Goal: Obtain resource: Download file/media

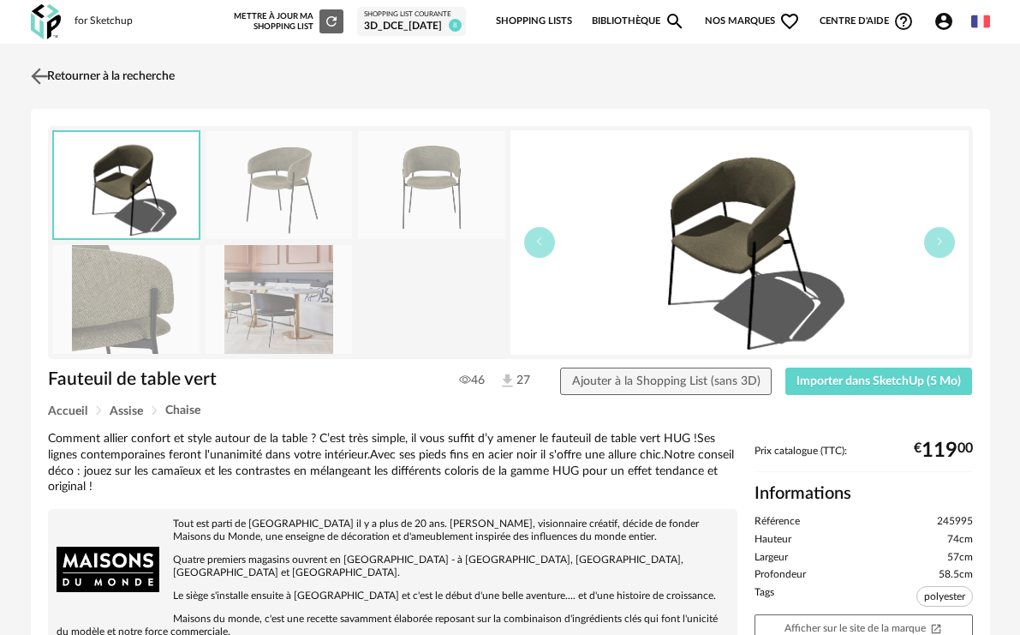
click at [71, 75] on link "Retourner à la recherche" at bounding box center [101, 76] width 148 height 38
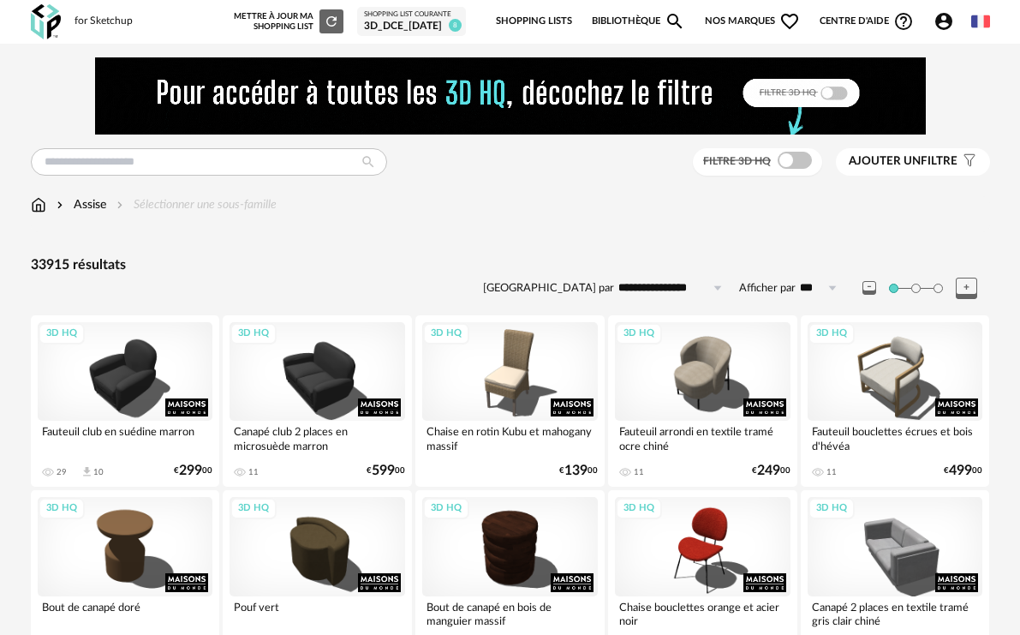
click at [39, 206] on img at bounding box center [38, 204] width 15 height 17
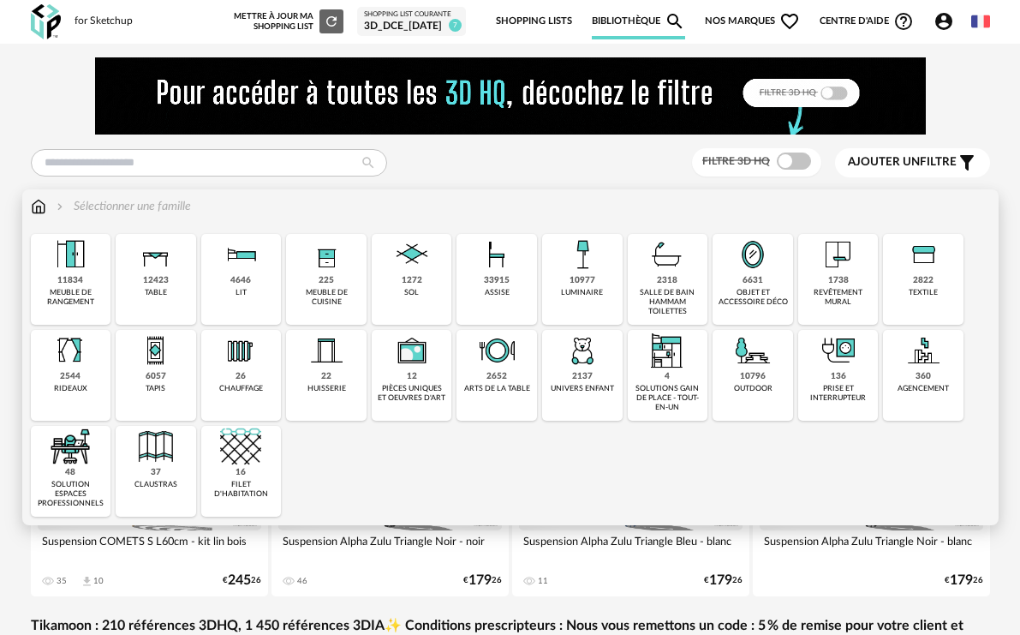
click at [780, 288] on div "objet et accessoire déco" at bounding box center [753, 298] width 70 height 20
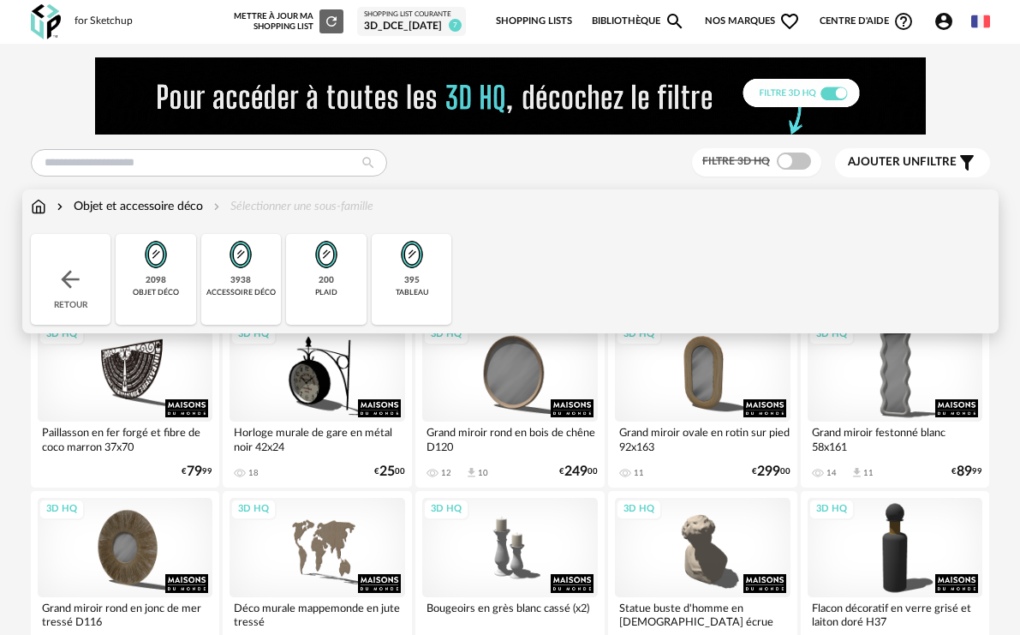
click at [174, 295] on div "objet déco" at bounding box center [156, 292] width 46 height 9
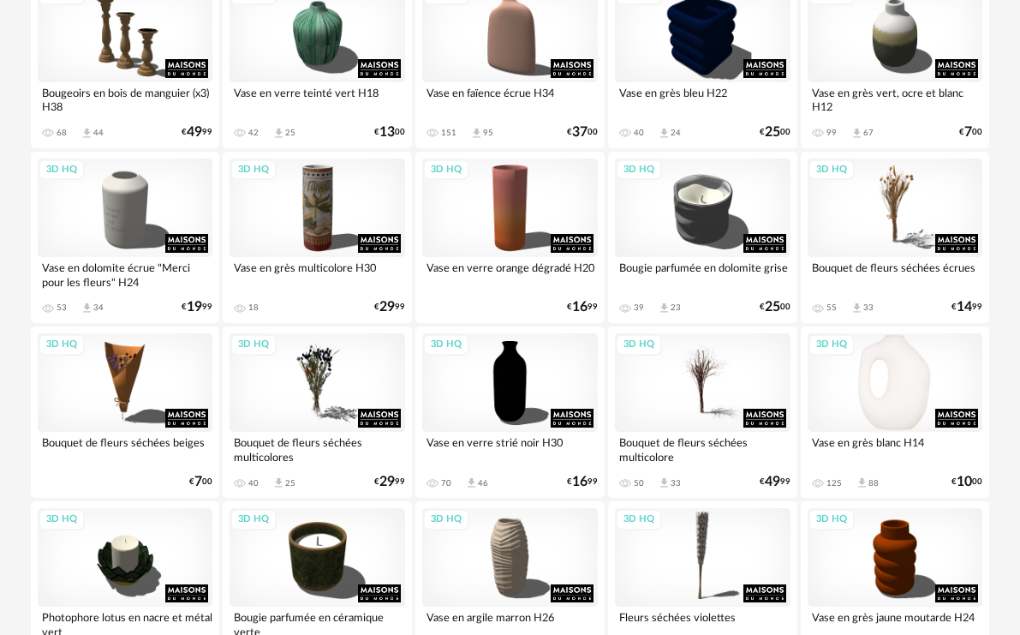
scroll to position [771, 0]
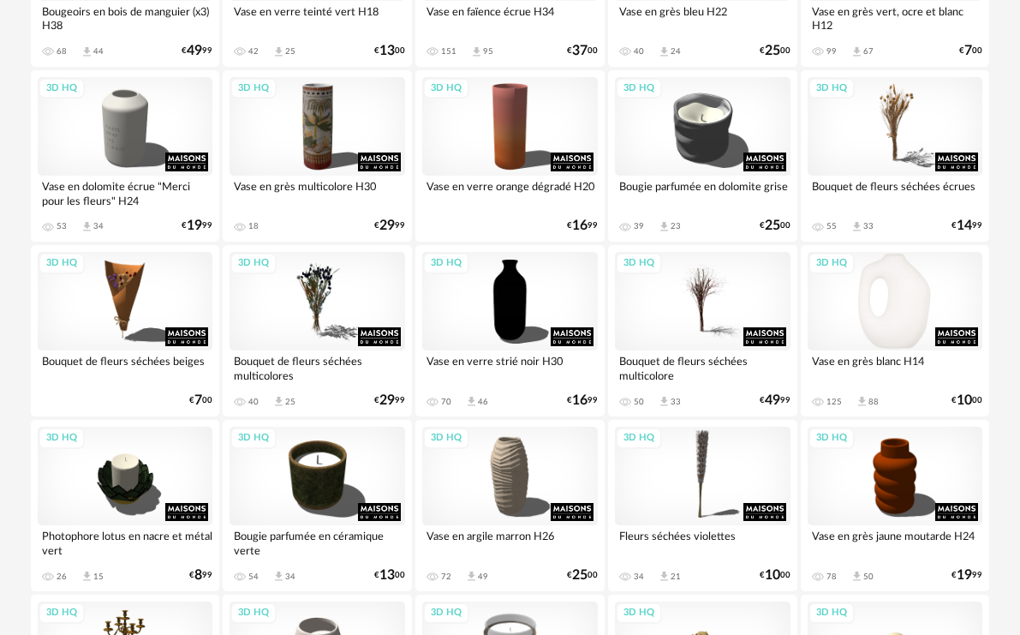
click at [898, 328] on div "3D HQ" at bounding box center [896, 301] width 176 height 99
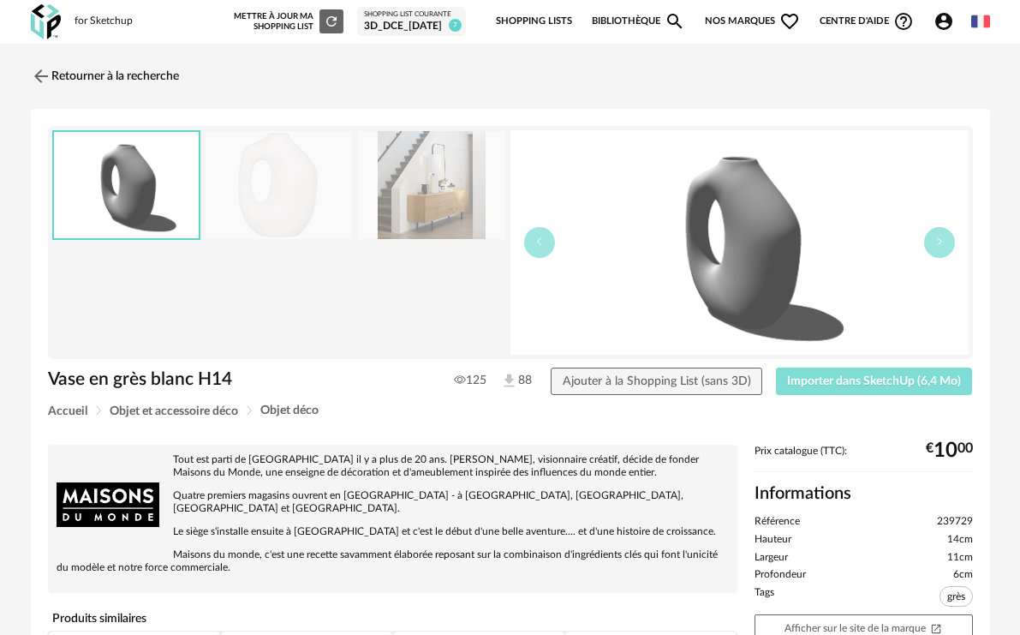
click at [875, 379] on span "Importer dans SketchUp (6,4 Mo)" at bounding box center [874, 381] width 174 height 12
click at [37, 68] on img at bounding box center [39, 75] width 25 height 25
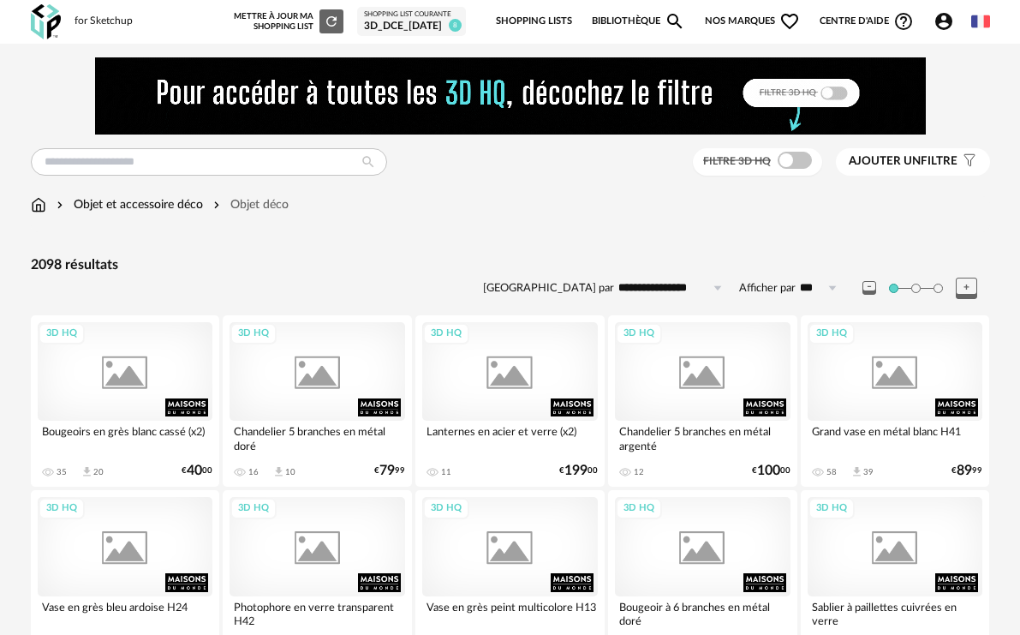
scroll to position [771, 0]
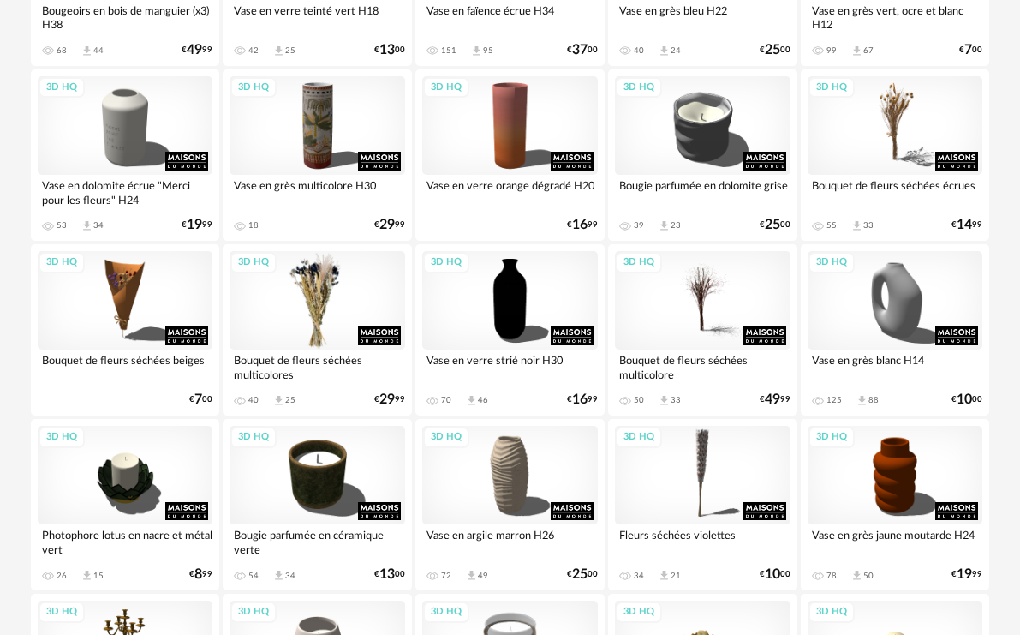
click at [320, 307] on div "3D HQ" at bounding box center [318, 300] width 176 height 99
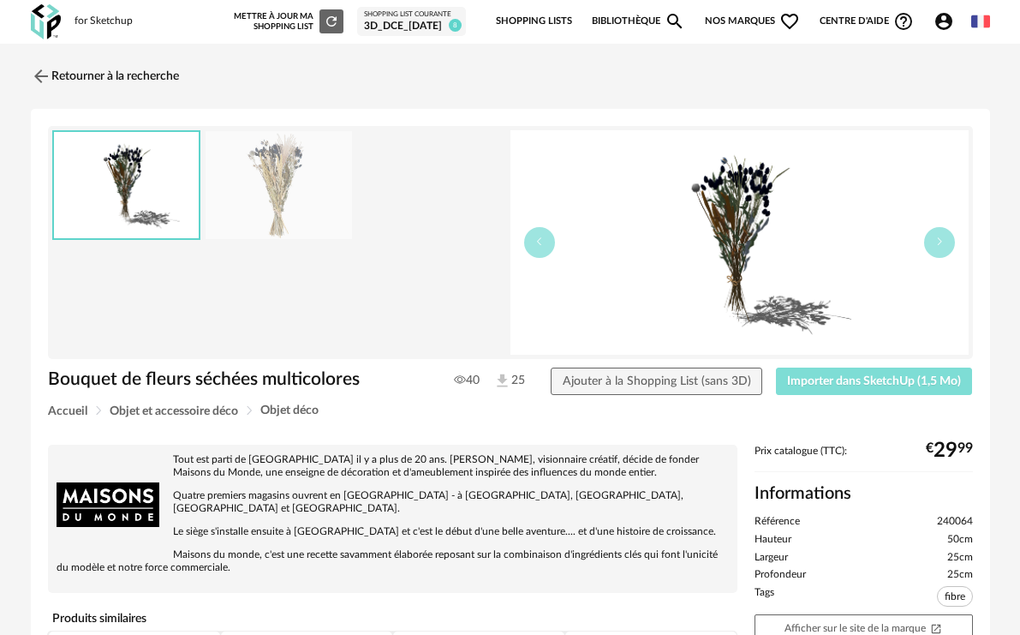
click at [843, 379] on span "Importer dans SketchUp (1,5 Mo)" at bounding box center [874, 381] width 174 height 12
click at [42, 74] on img at bounding box center [39, 75] width 25 height 25
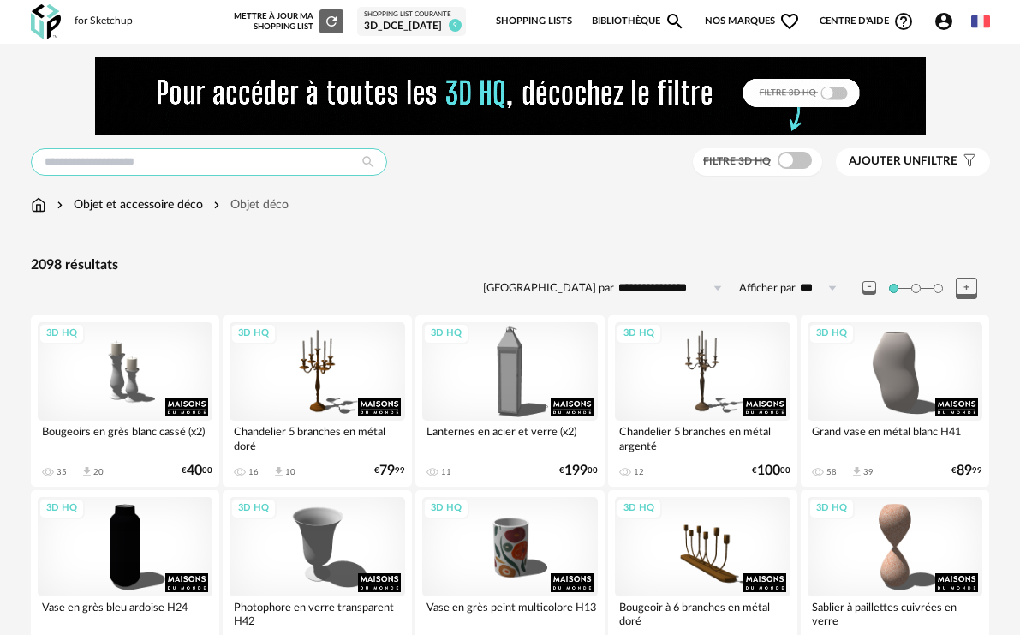
drag, startPoint x: 134, startPoint y: 156, endPoint x: 146, endPoint y: 164, distance: 14.7
click at [142, 160] on input "text" at bounding box center [209, 161] width 356 height 27
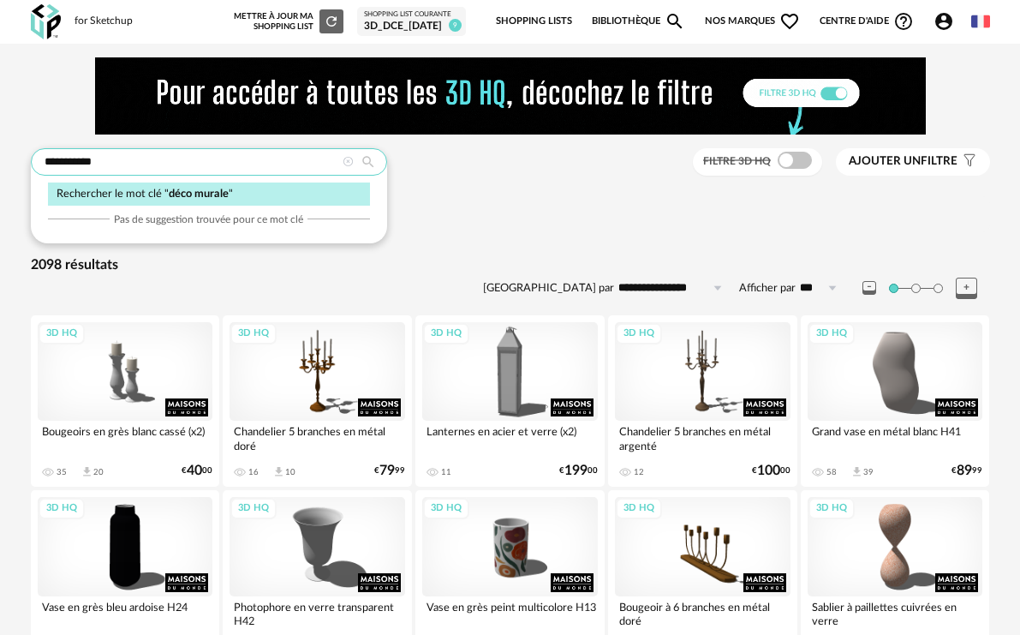
type input "**********"
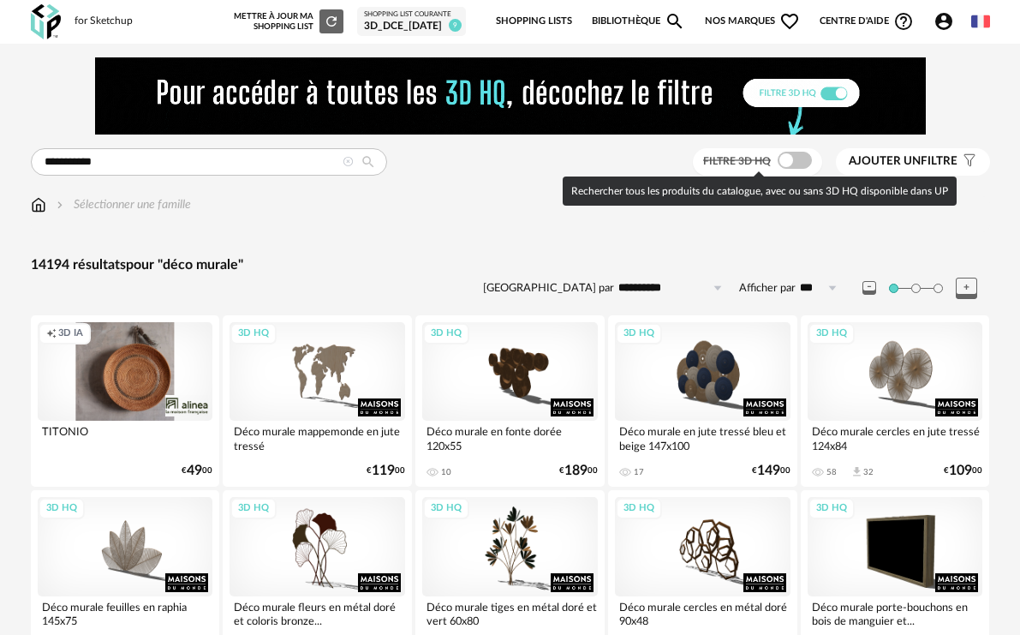
click at [807, 163] on span at bounding box center [795, 160] width 34 height 17
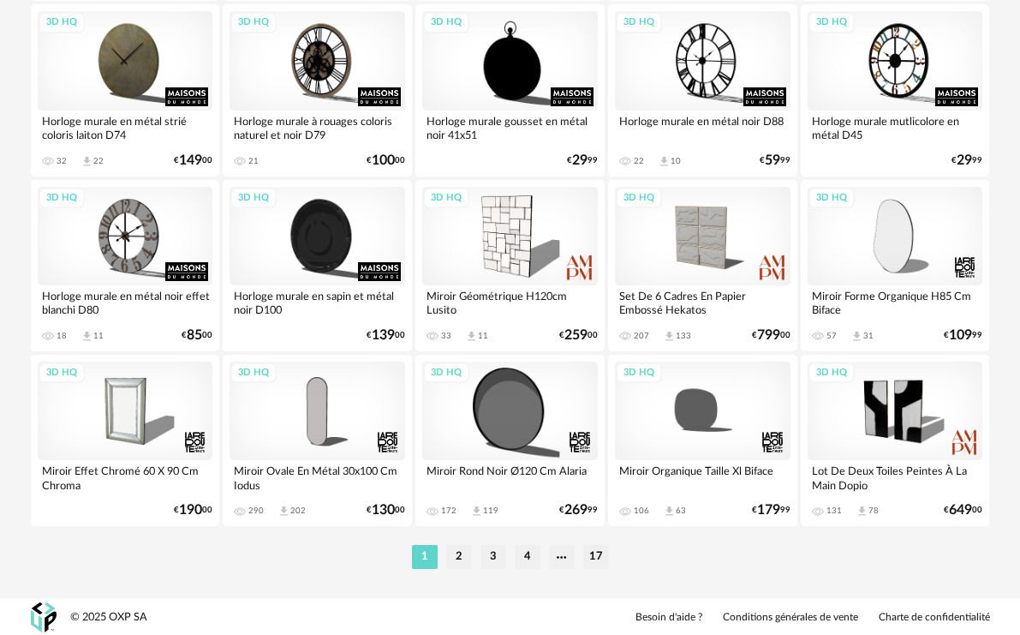
scroll to position [3286, 0]
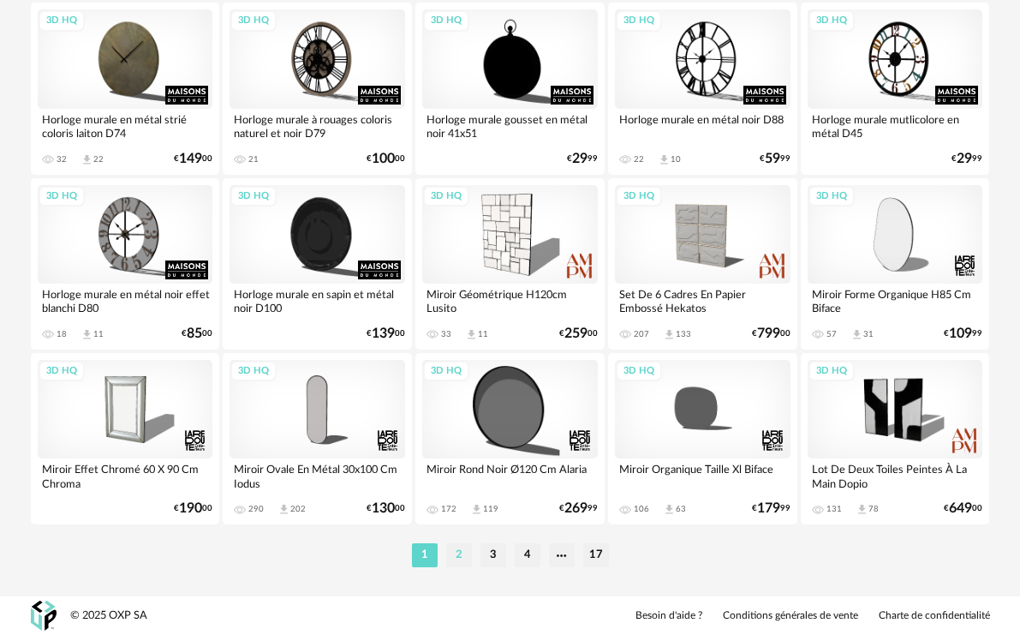
click at [463, 558] on li "2" at bounding box center [459, 555] width 26 height 24
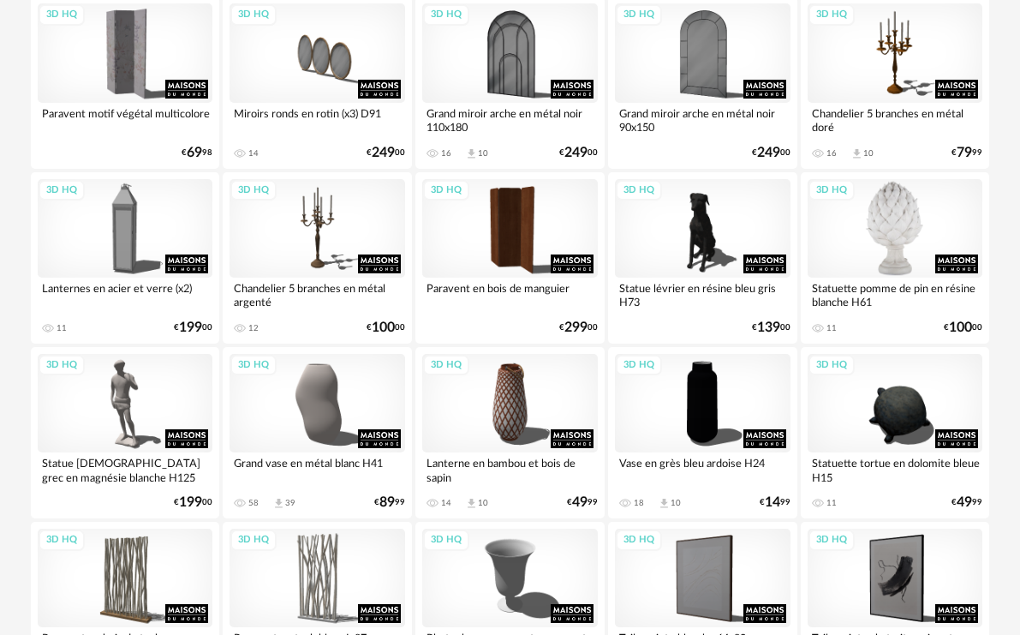
scroll to position [1371, 0]
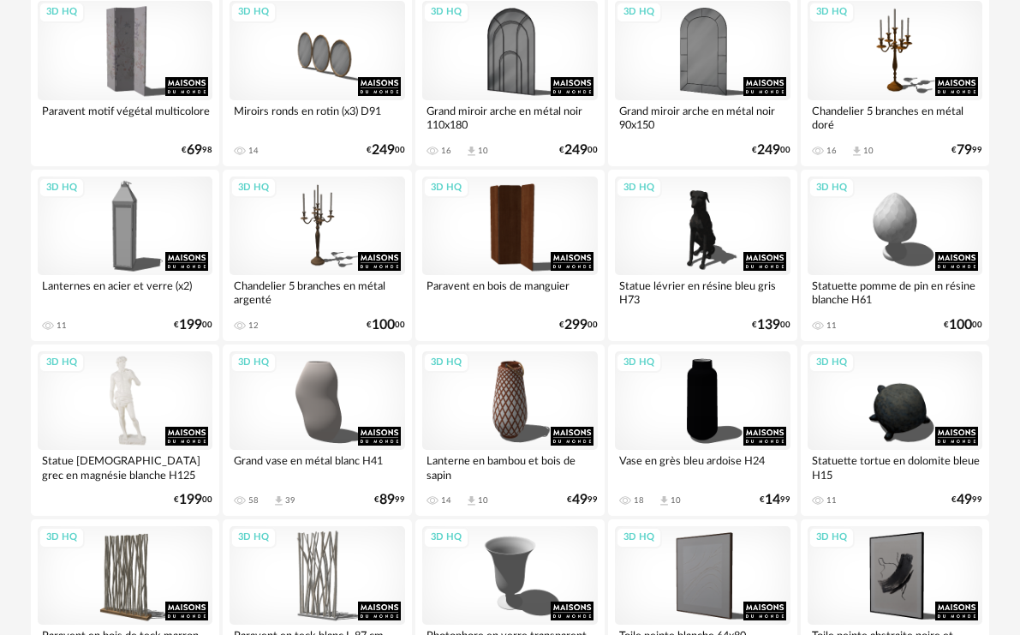
click at [128, 417] on div "3D HQ" at bounding box center [126, 400] width 176 height 99
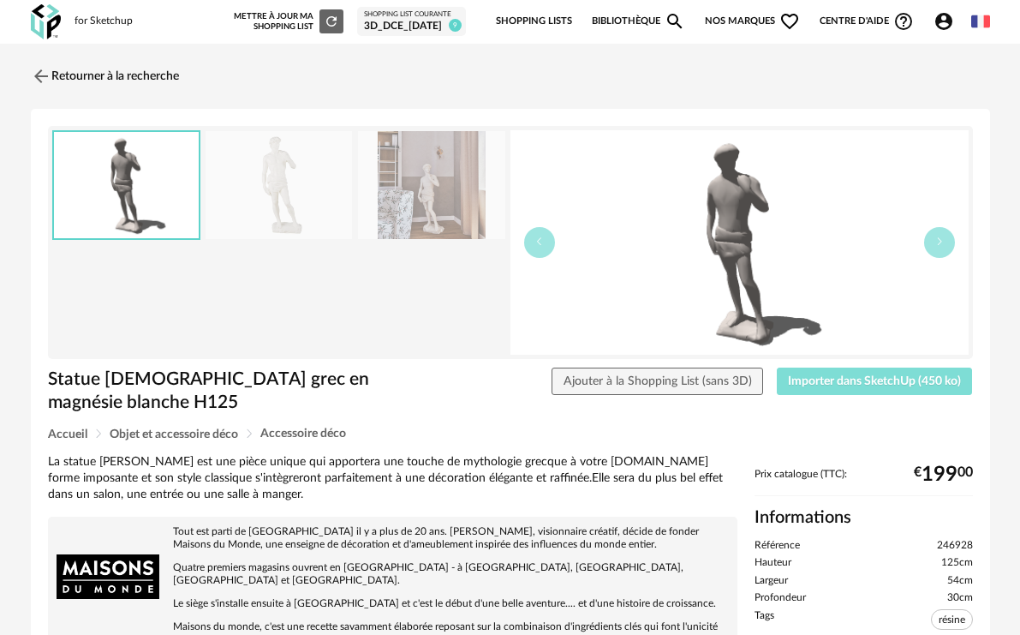
click at [850, 377] on span "Importer dans SketchUp (450 ko)" at bounding box center [874, 381] width 173 height 12
click at [37, 72] on img at bounding box center [39, 75] width 25 height 25
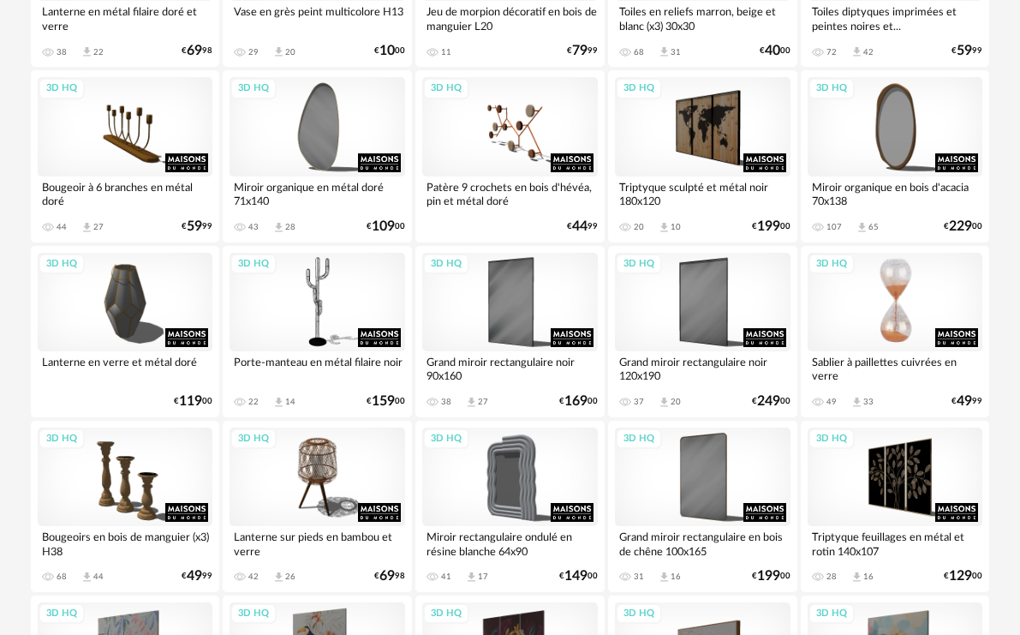
scroll to position [2227, 0]
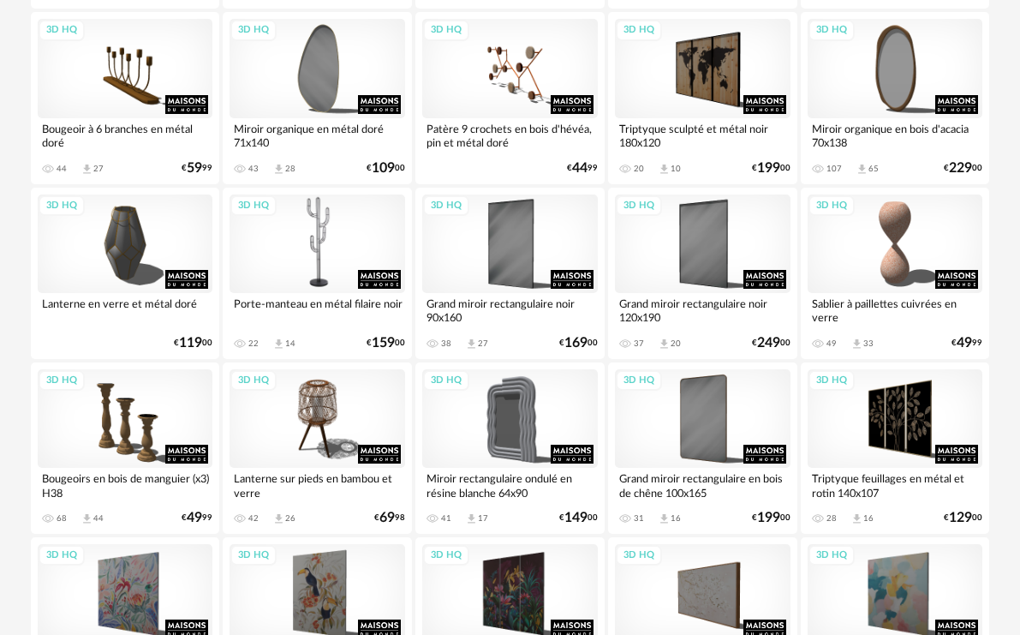
click at [315, 254] on div "3D HQ" at bounding box center [318, 243] width 176 height 99
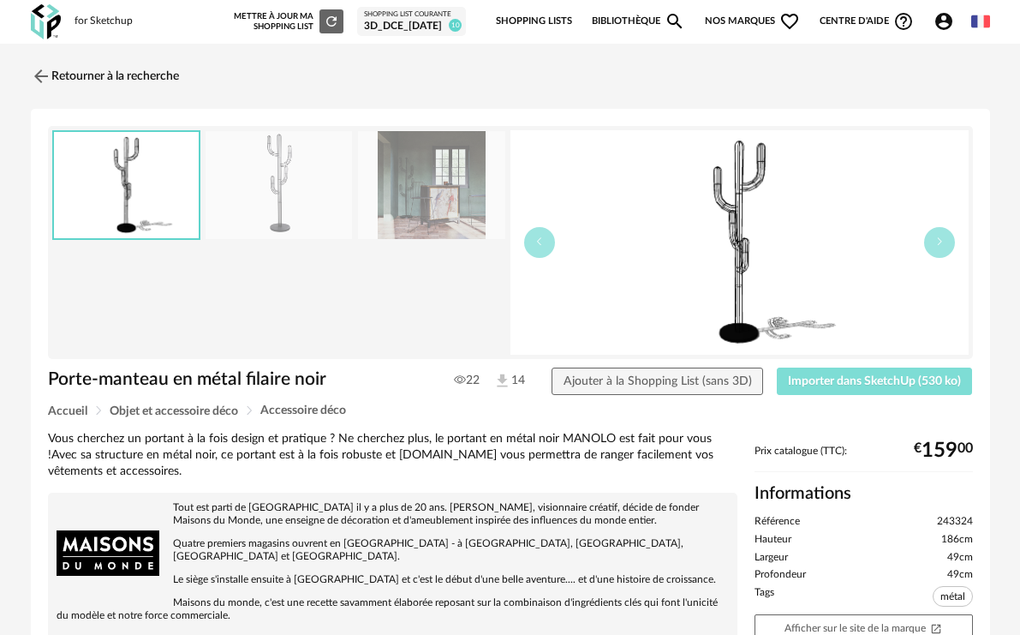
click at [863, 373] on button "Importer dans SketchUp (530 ko)" at bounding box center [875, 381] width 196 height 27
click at [33, 67] on img at bounding box center [39, 75] width 25 height 25
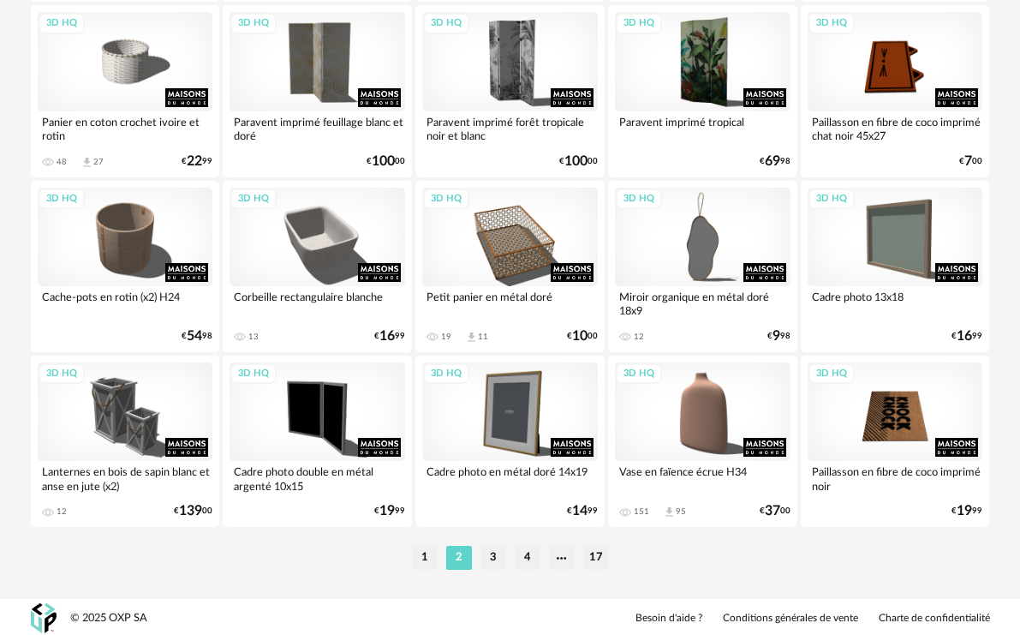
scroll to position [3286, 0]
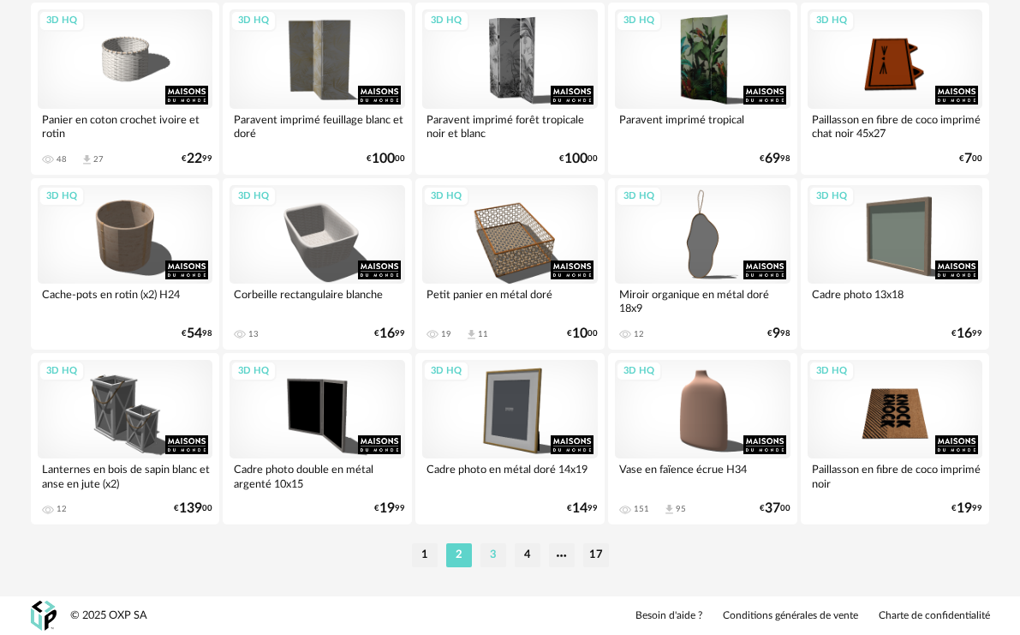
click at [487, 552] on li "3" at bounding box center [494, 555] width 26 height 24
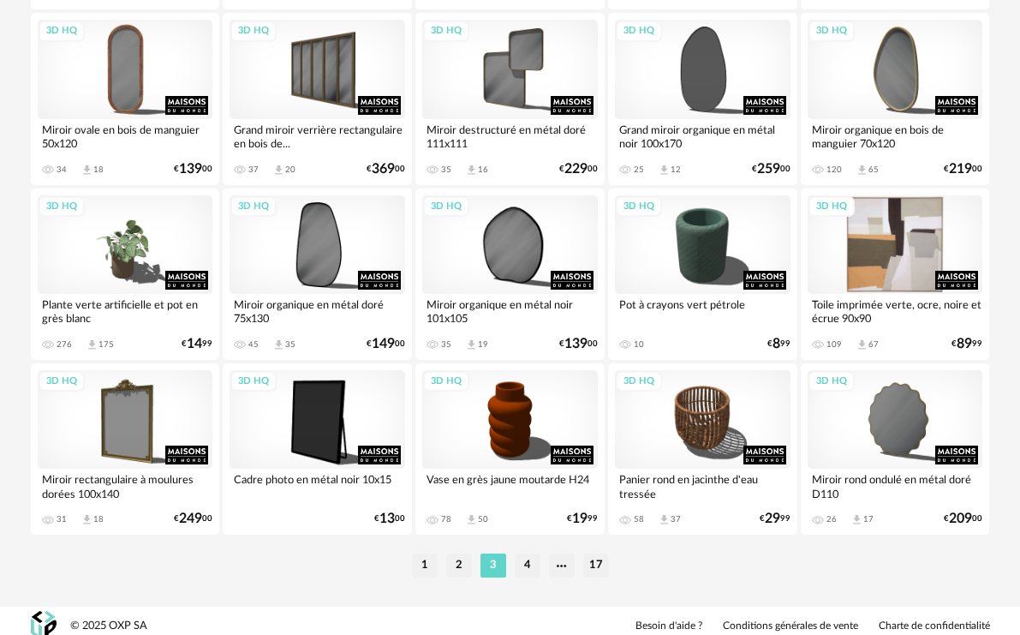
scroll to position [3286, 0]
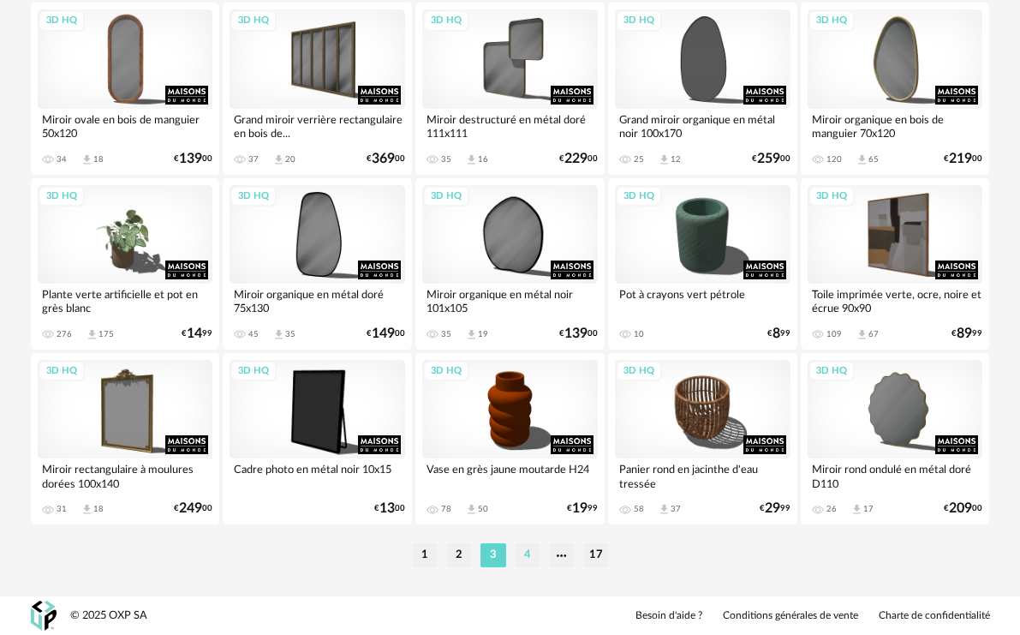
click at [534, 554] on li "4" at bounding box center [528, 555] width 26 height 24
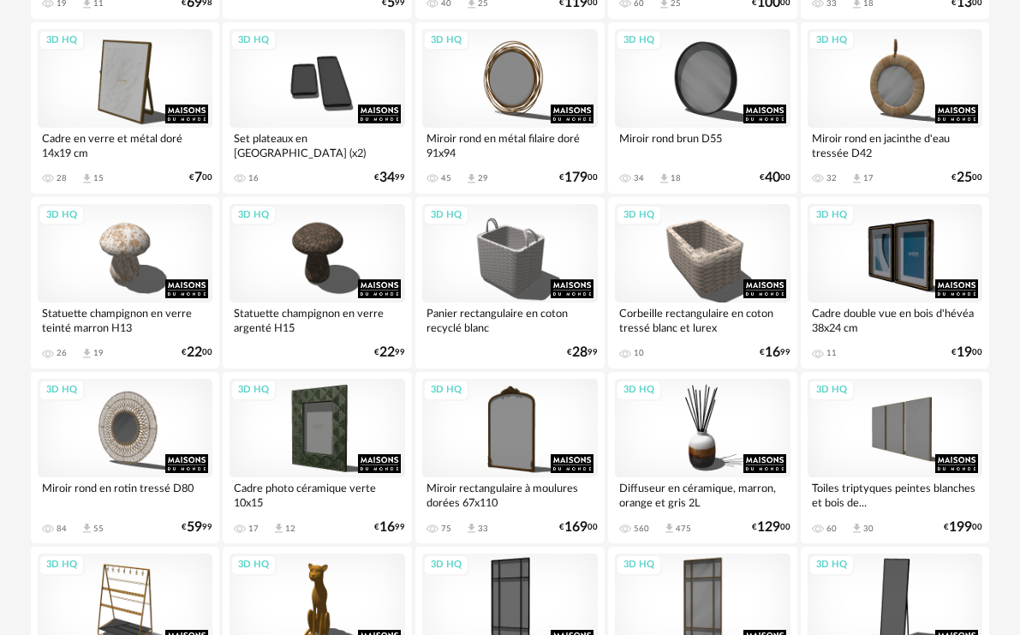
scroll to position [2570, 0]
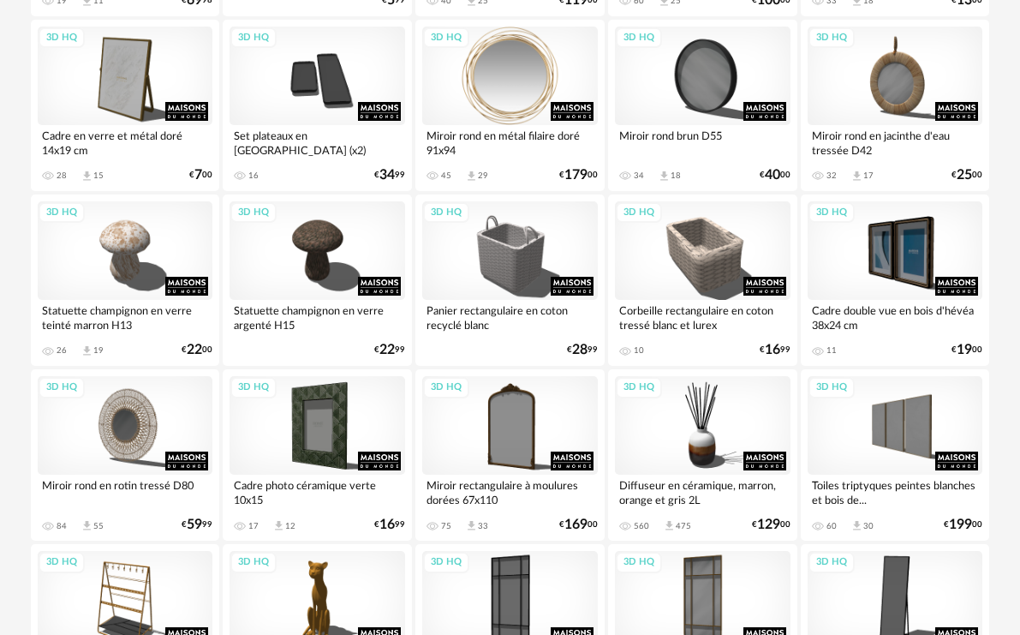
click at [541, 67] on div "3D HQ" at bounding box center [510, 76] width 176 height 99
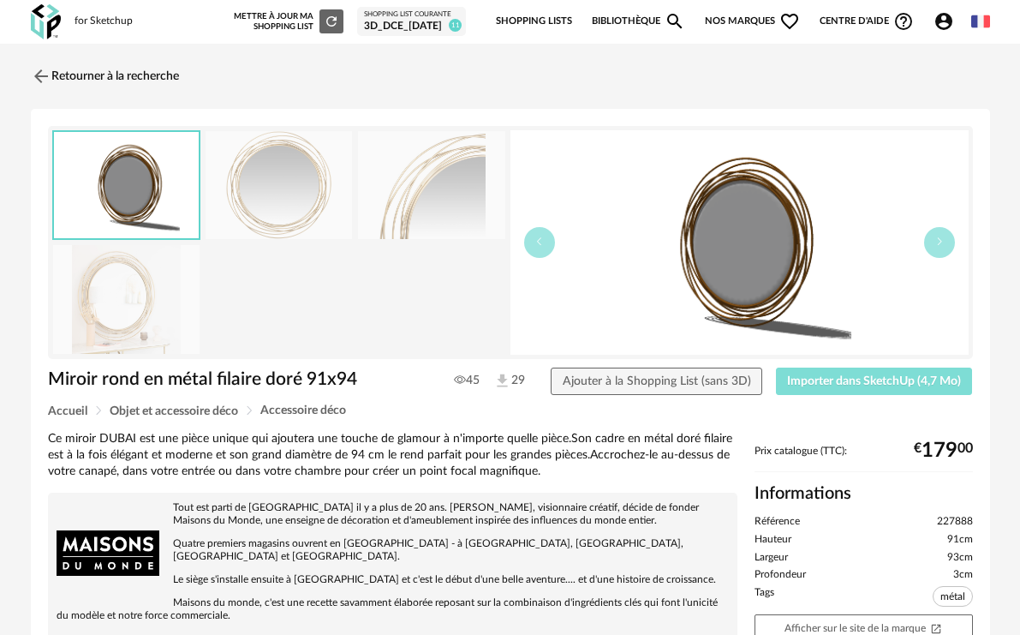
click at [858, 381] on span "Importer dans SketchUp (4,7 Mo)" at bounding box center [874, 381] width 174 height 12
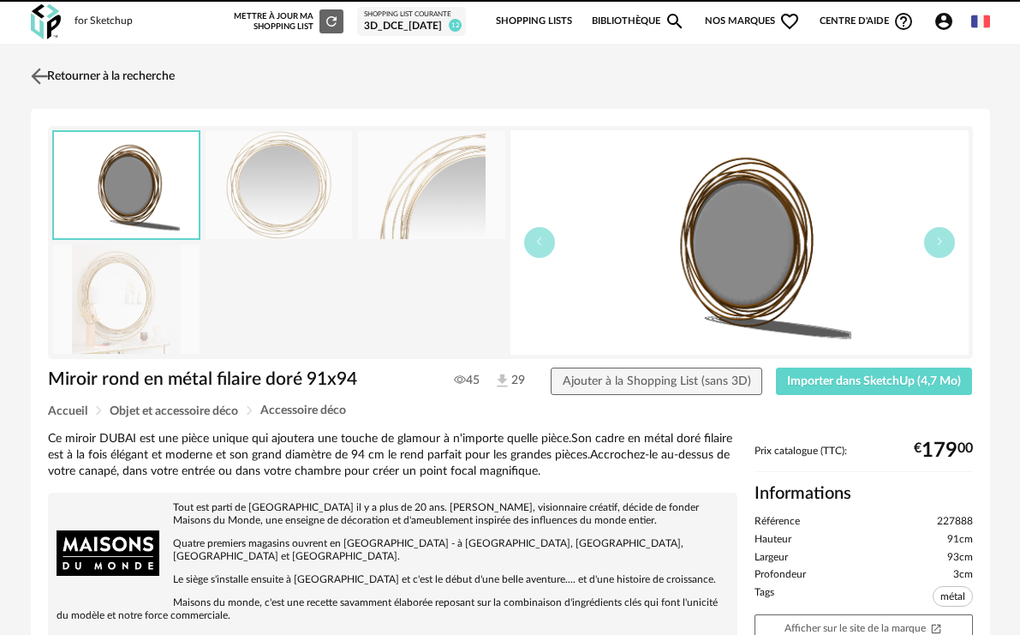
click at [35, 65] on img at bounding box center [39, 75] width 25 height 25
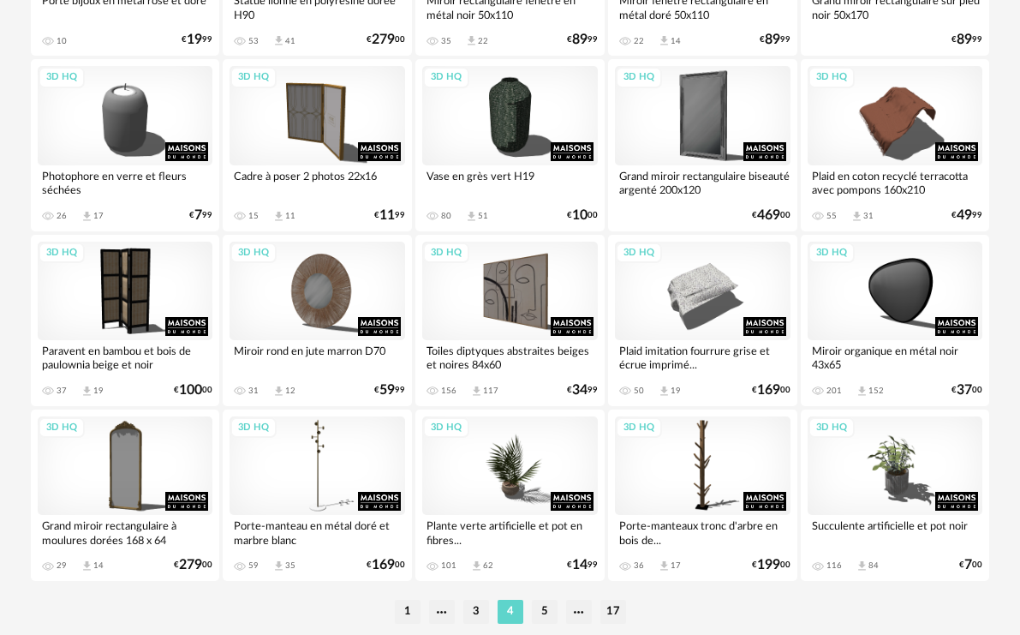
scroll to position [3286, 0]
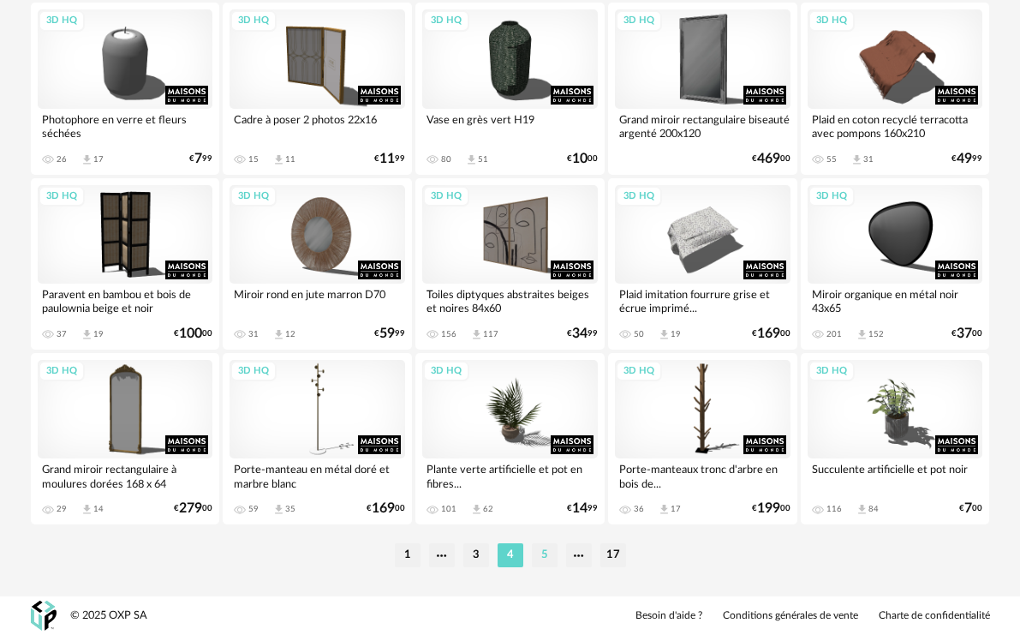
click at [547, 553] on li "5" at bounding box center [545, 555] width 26 height 24
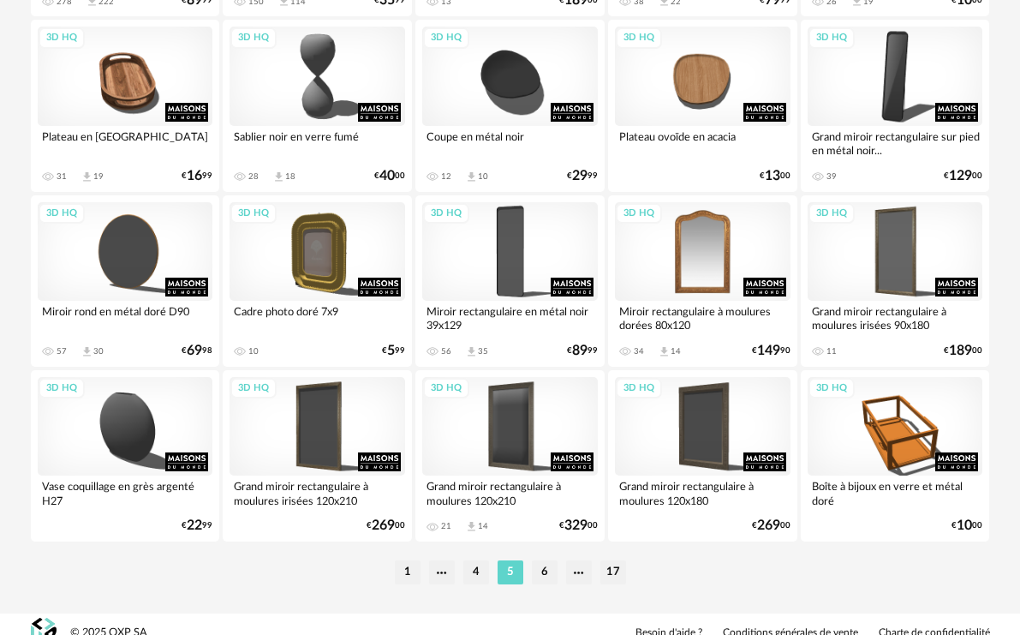
scroll to position [3286, 0]
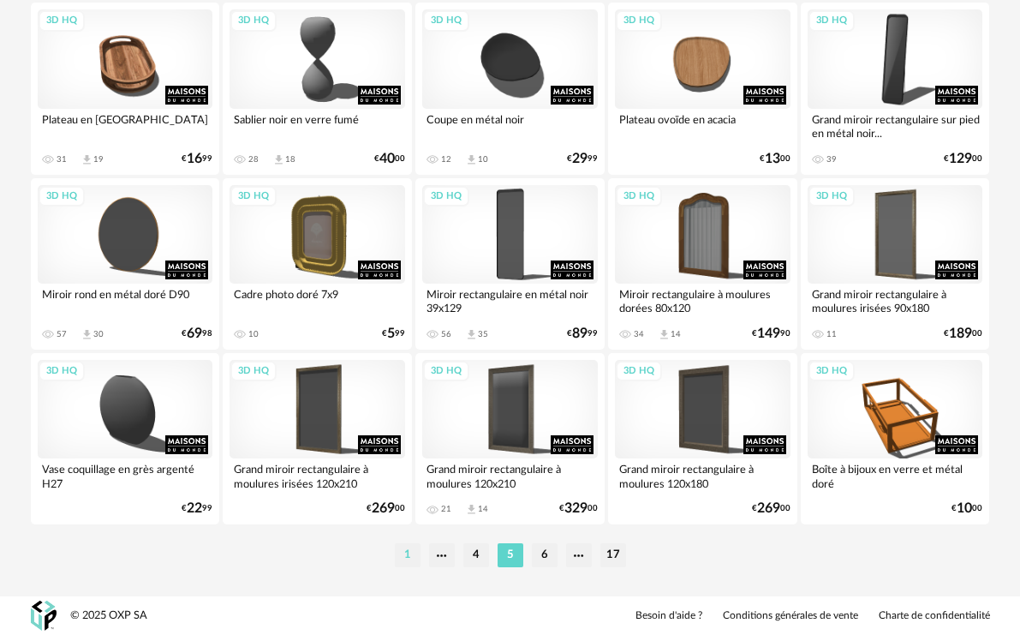
click at [409, 548] on li "1" at bounding box center [408, 555] width 26 height 24
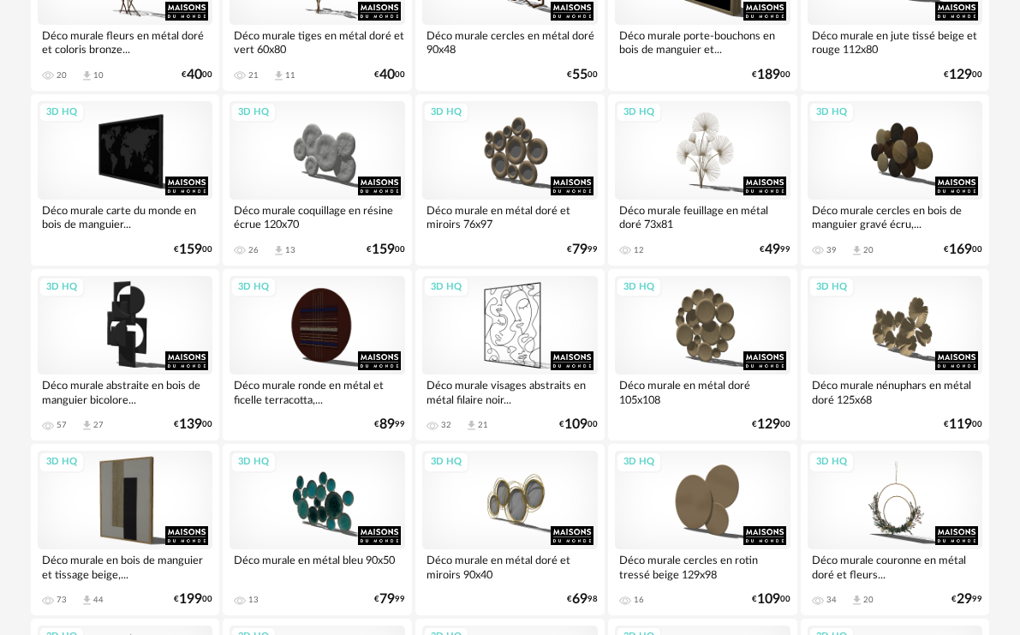
scroll to position [600, 0]
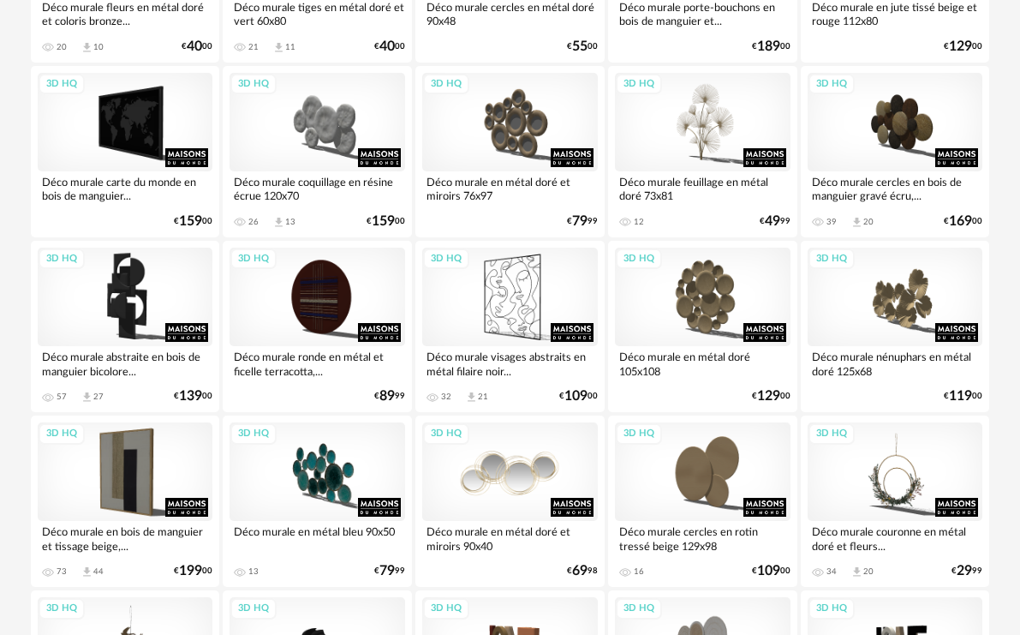
click at [518, 483] on div "3D HQ" at bounding box center [510, 471] width 176 height 99
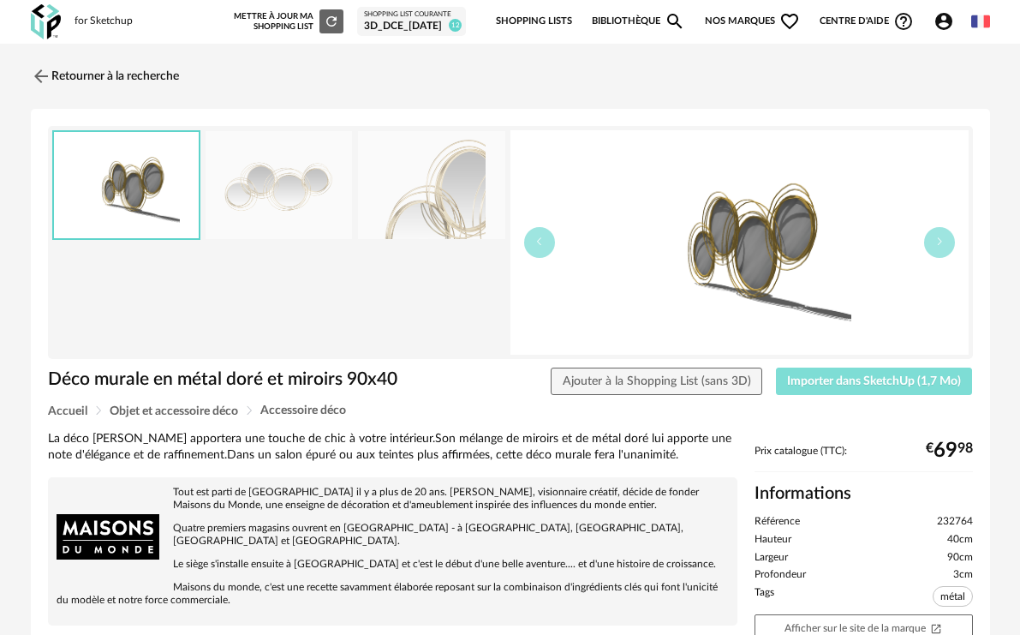
click at [872, 379] on span "Importer dans SketchUp (1,7 Mo)" at bounding box center [874, 381] width 174 height 12
click at [37, 74] on img at bounding box center [39, 75] width 25 height 25
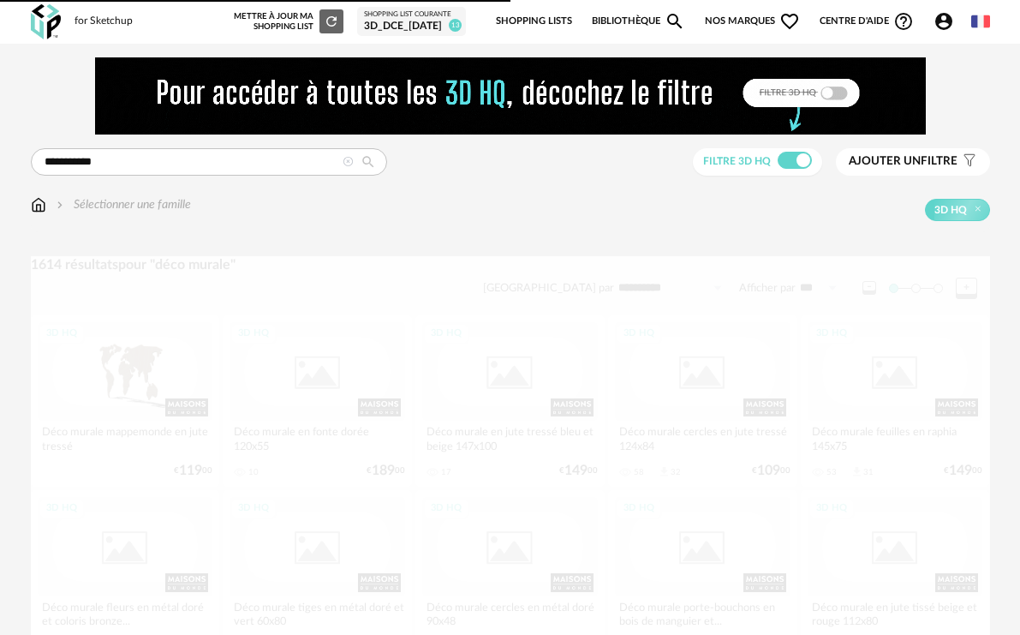
scroll to position [600, 0]
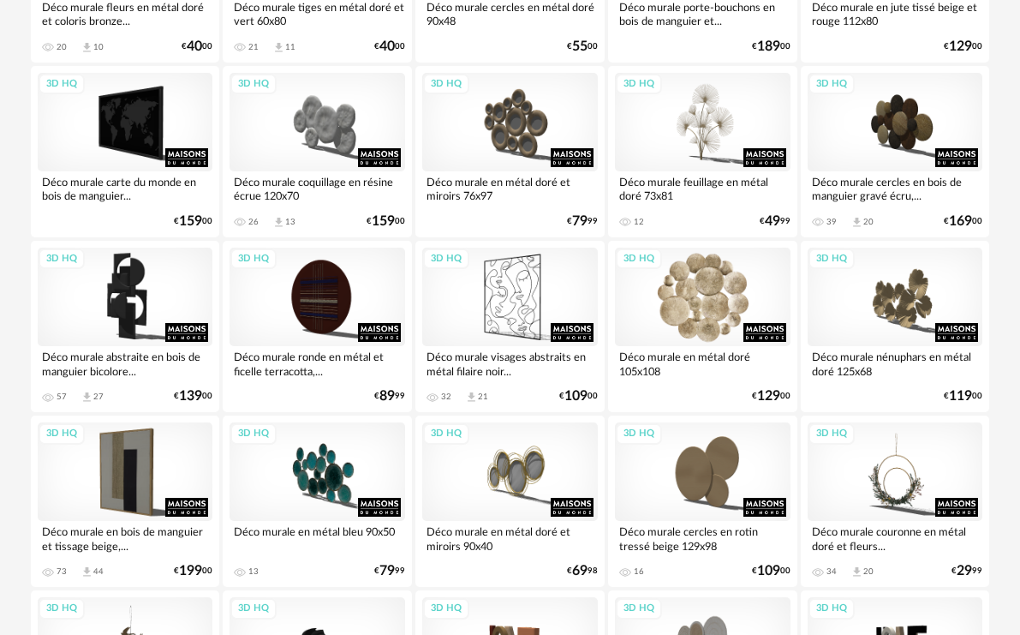
click at [696, 307] on div "3D HQ" at bounding box center [703, 297] width 176 height 99
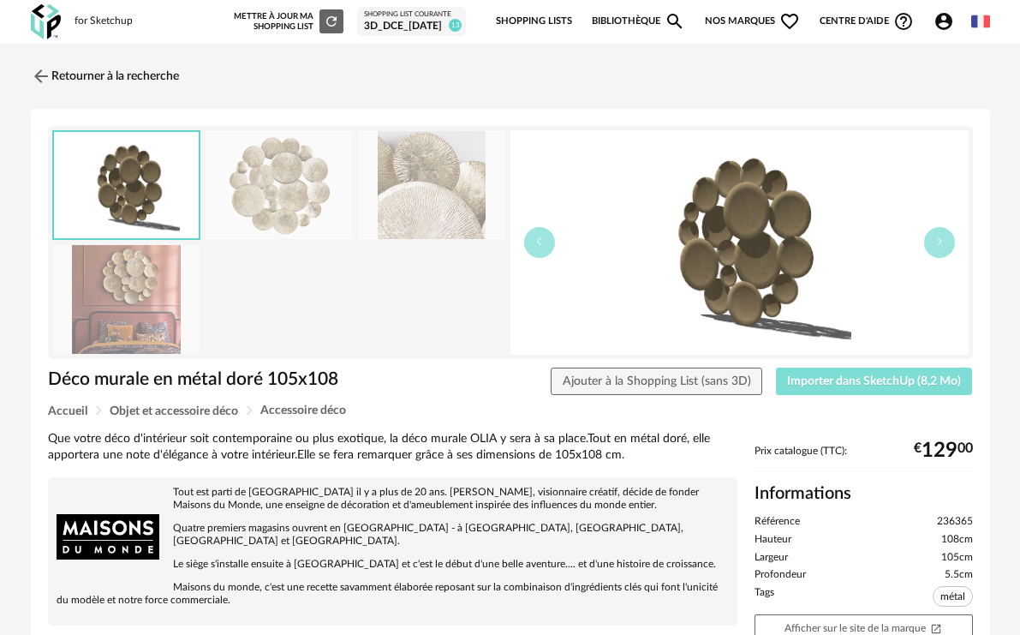
click at [820, 378] on span "Importer dans SketchUp (8,2 Mo)" at bounding box center [874, 381] width 174 height 12
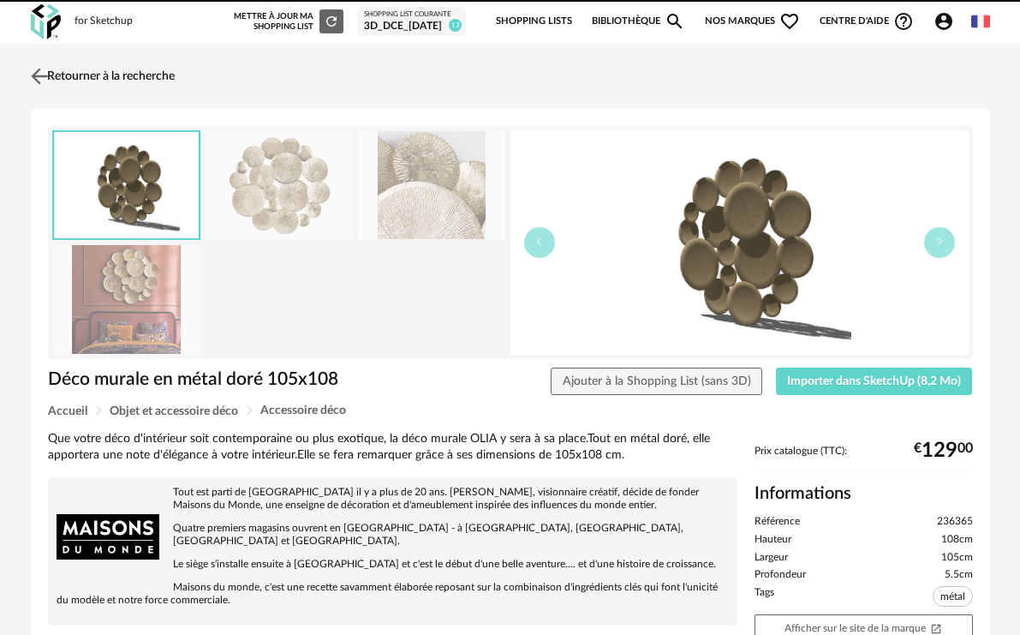
click at [52, 79] on link "Retourner à la recherche" at bounding box center [101, 76] width 148 height 38
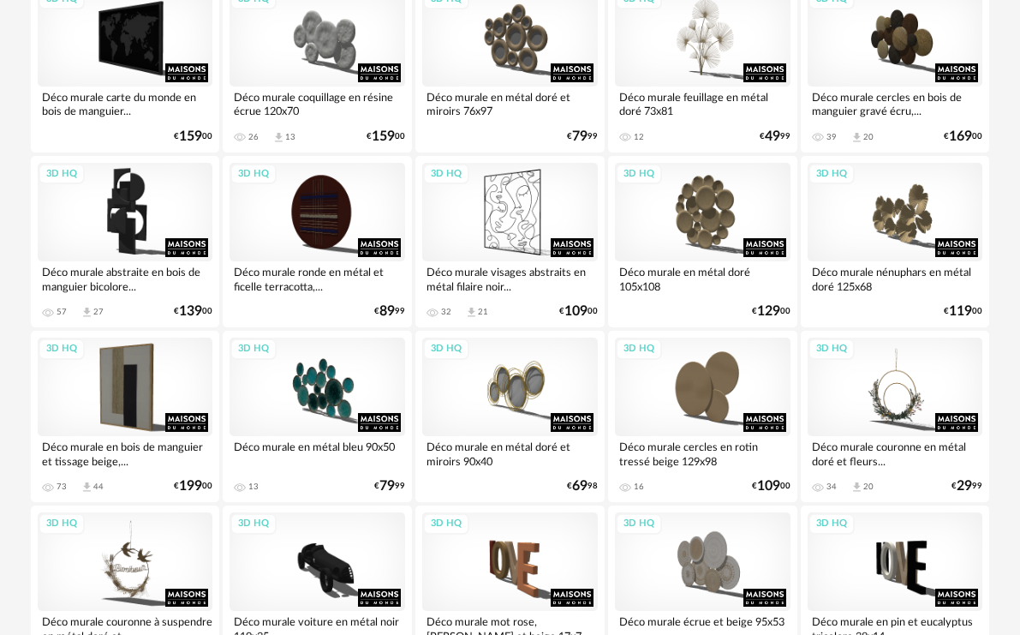
scroll to position [685, 0]
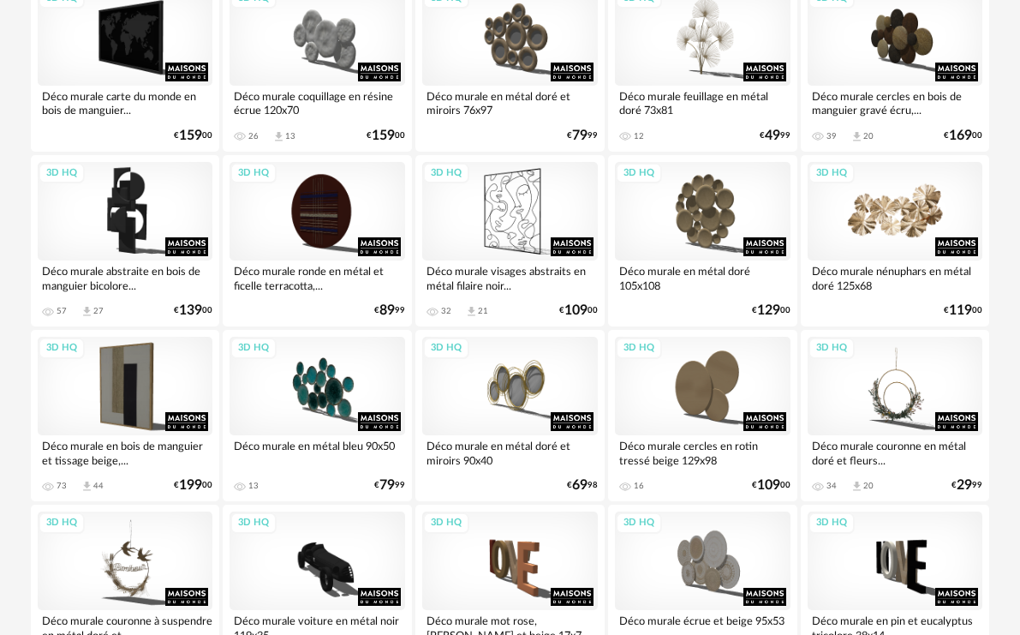
click at [887, 212] on div "3D HQ" at bounding box center [896, 211] width 176 height 99
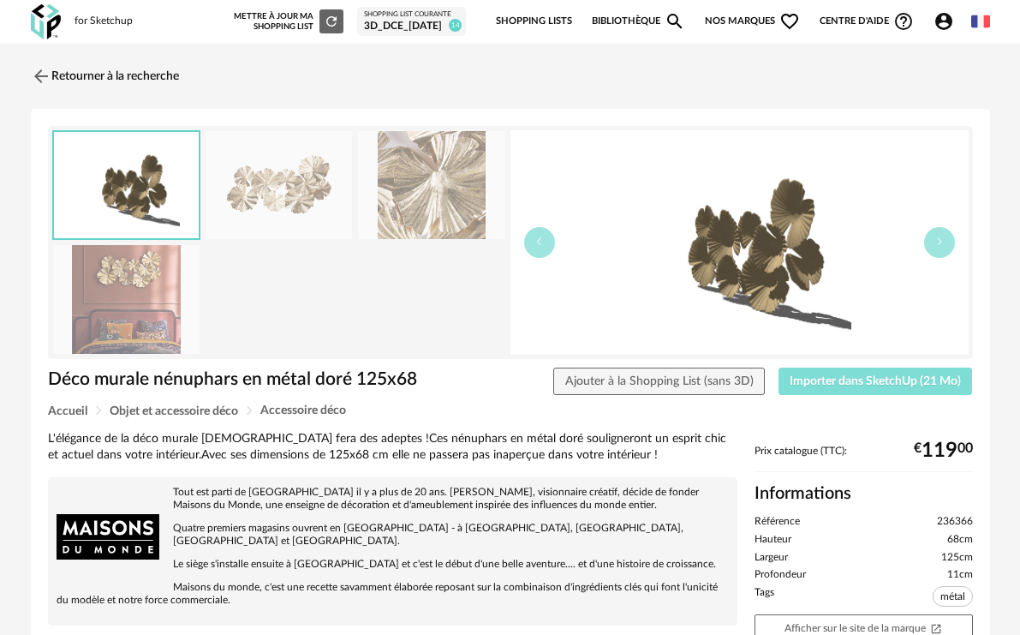
click at [849, 380] on span "Importer dans SketchUp (21 Mo)" at bounding box center [875, 381] width 171 height 12
click at [56, 73] on link "Retourner à la recherche" at bounding box center [101, 76] width 148 height 38
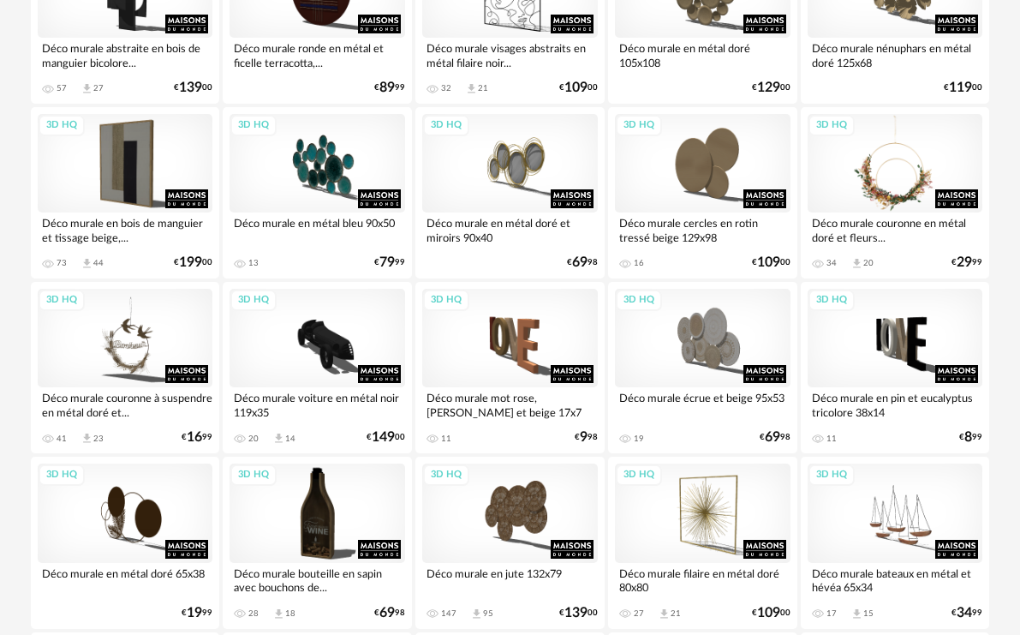
scroll to position [942, 0]
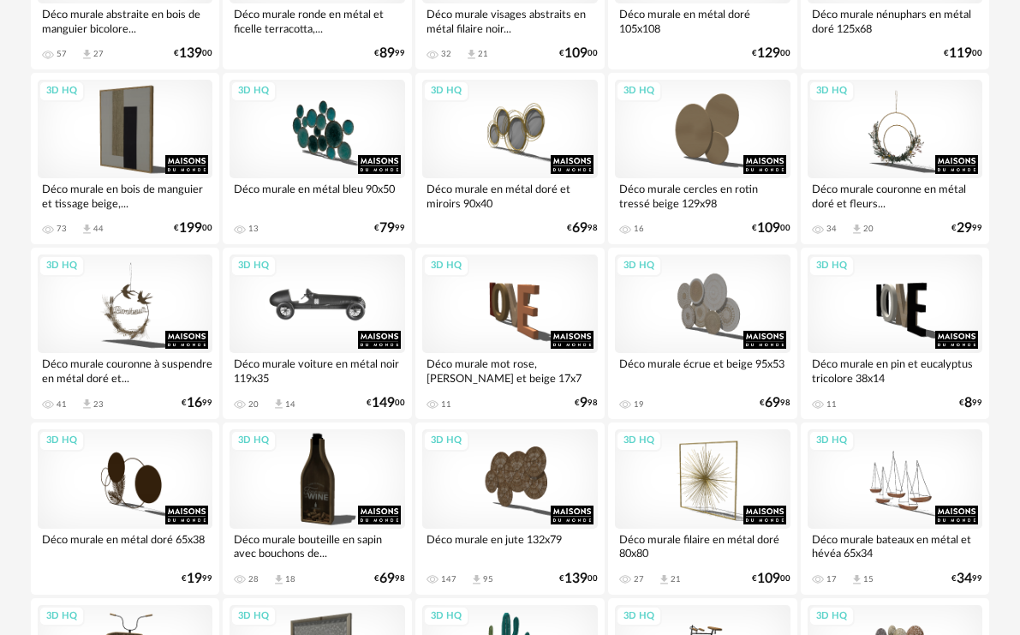
click at [338, 306] on div "3D HQ" at bounding box center [318, 303] width 176 height 99
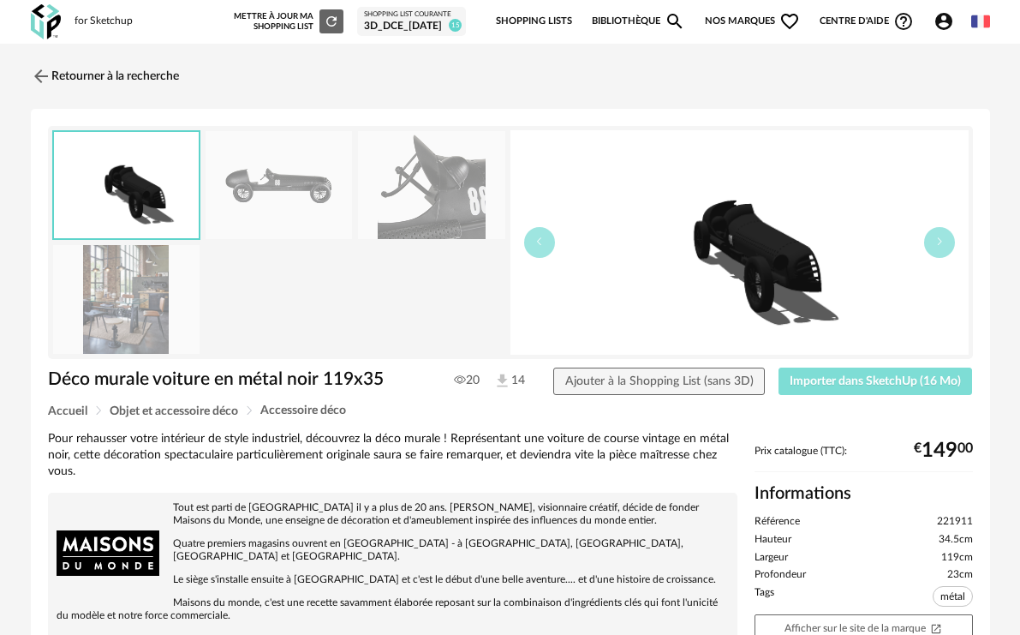
click at [866, 381] on span "Importer dans SketchUp (16 Mo)" at bounding box center [875, 381] width 171 height 12
click at [45, 71] on img at bounding box center [39, 75] width 25 height 25
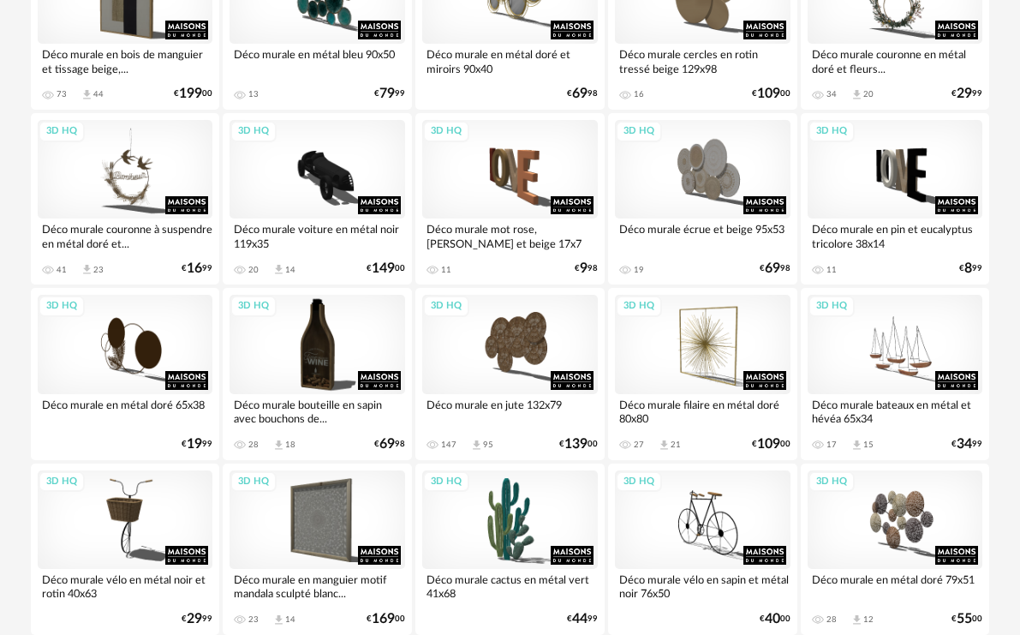
scroll to position [1199, 0]
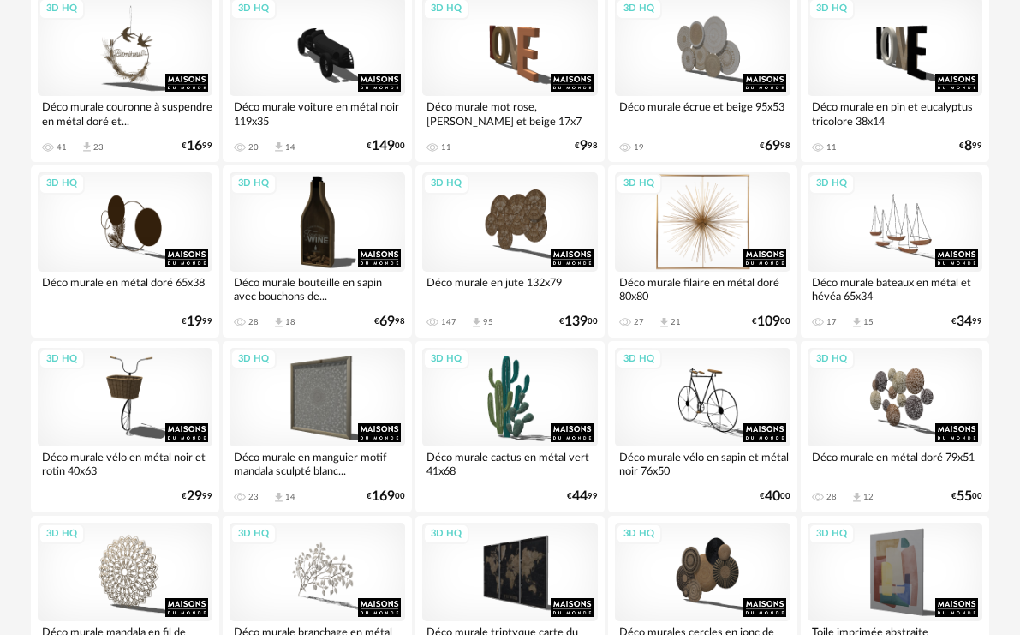
click at [691, 223] on div "3D HQ" at bounding box center [703, 221] width 176 height 99
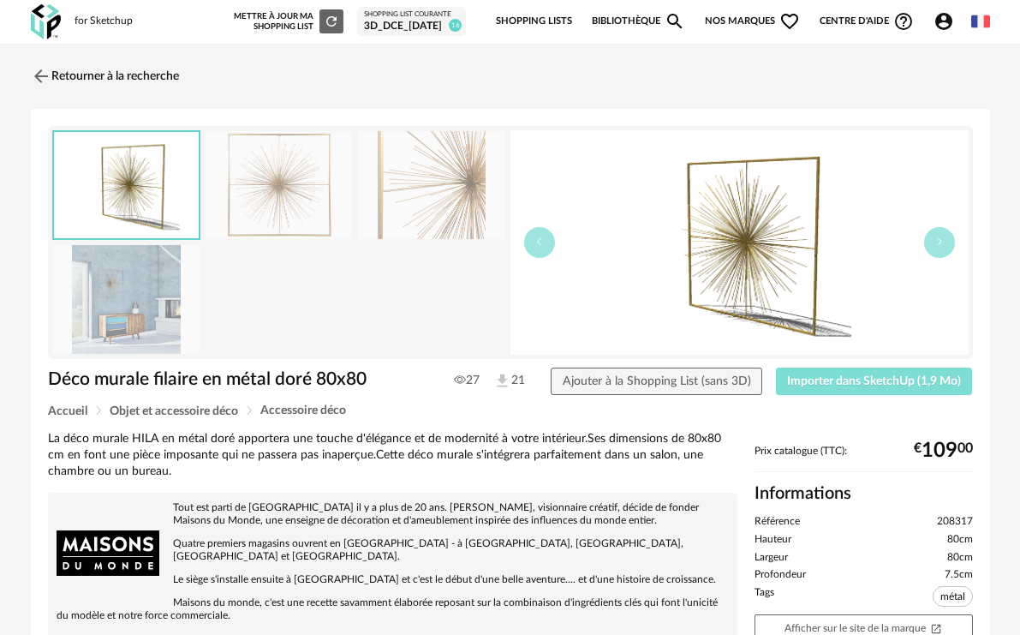
click at [863, 384] on span "Importer dans SketchUp (1,9 Mo)" at bounding box center [874, 381] width 174 height 12
click at [42, 78] on img at bounding box center [39, 75] width 25 height 25
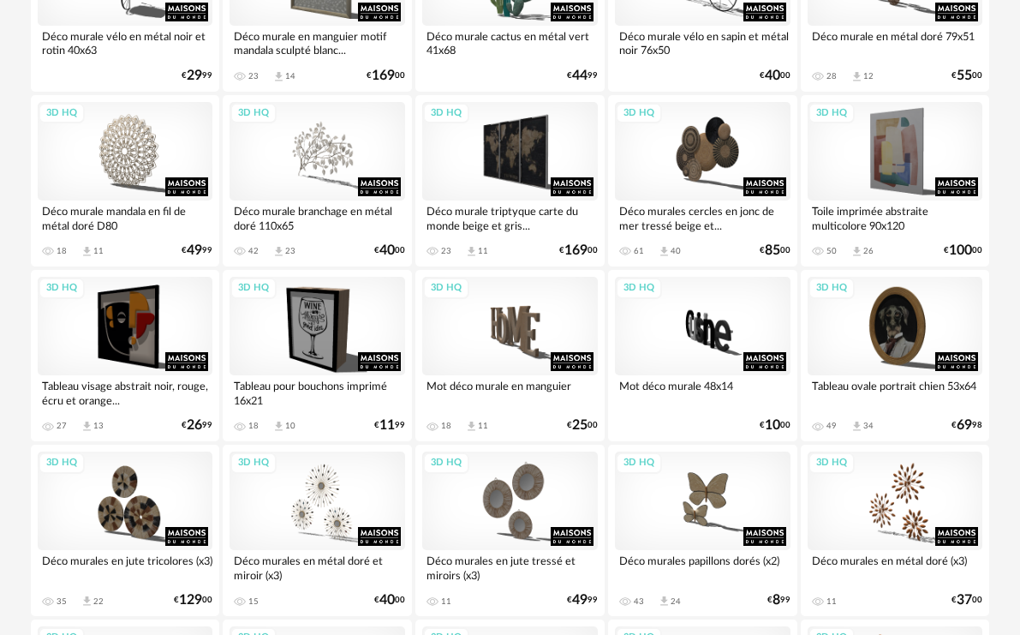
scroll to position [1628, 0]
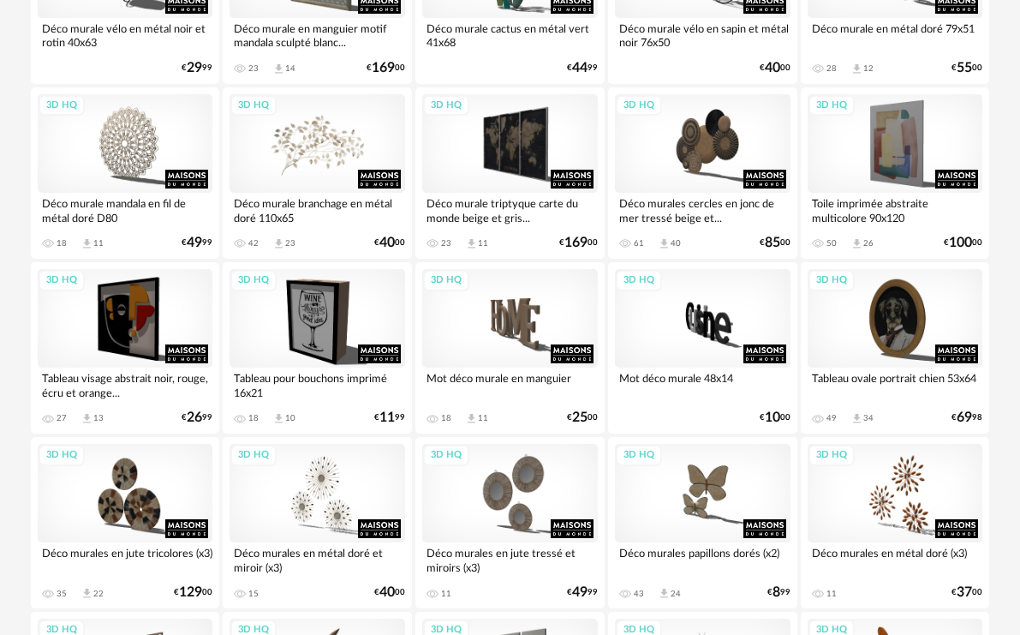
click at [323, 146] on div "3D HQ" at bounding box center [318, 143] width 176 height 99
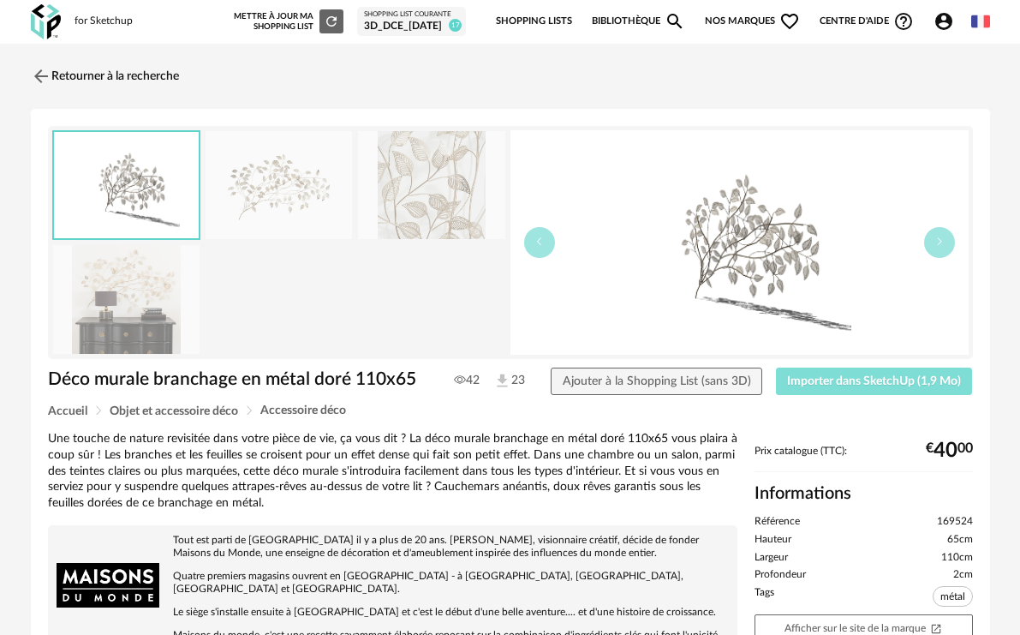
click at [859, 372] on button "Importer dans SketchUp (1,9 Mo)" at bounding box center [874, 381] width 197 height 27
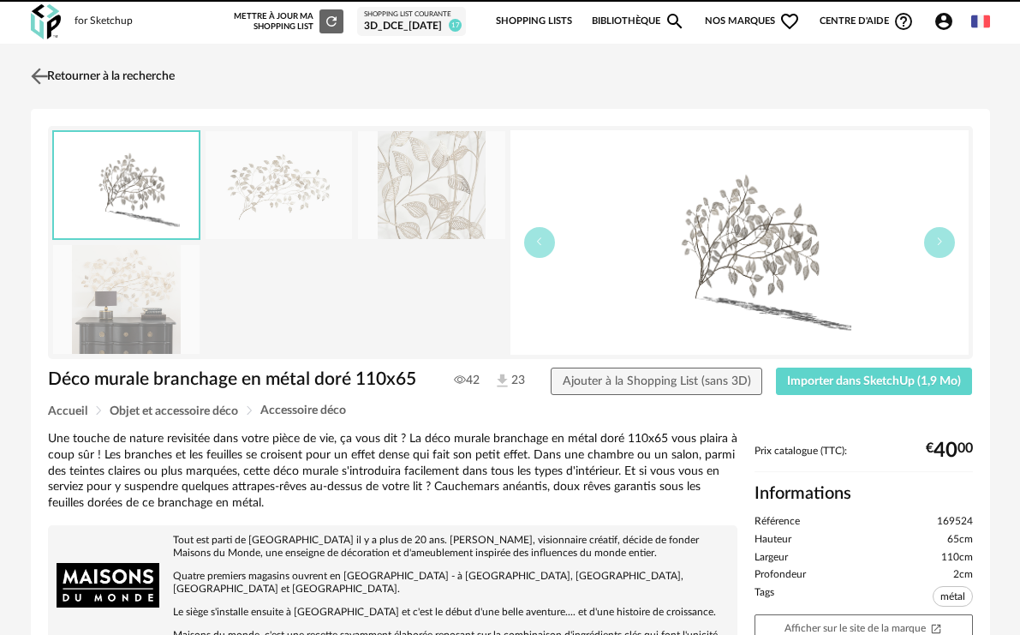
click at [49, 71] on img at bounding box center [39, 75] width 25 height 25
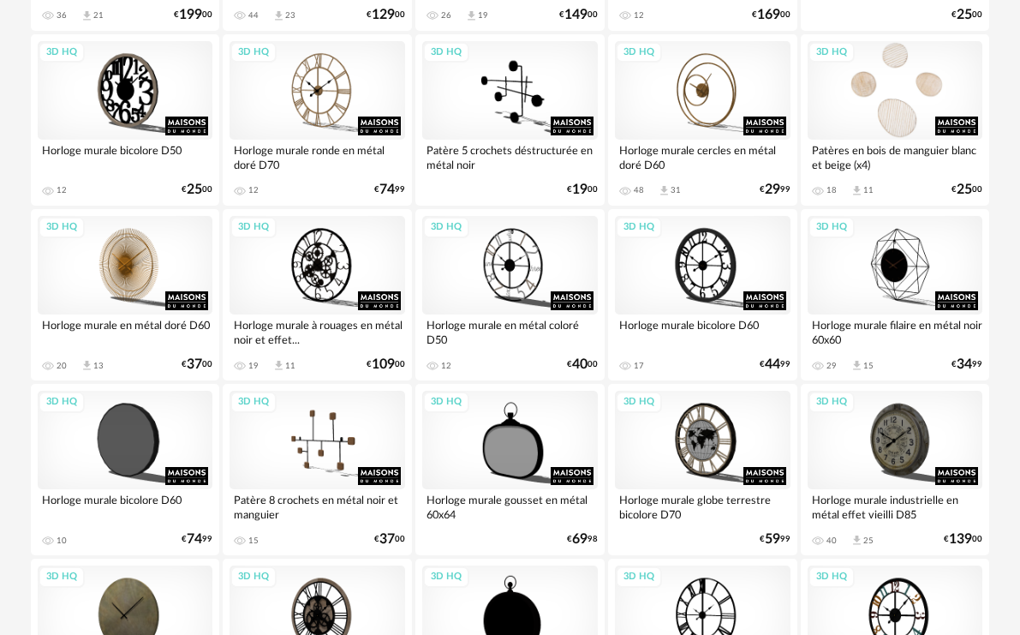
scroll to position [2741, 0]
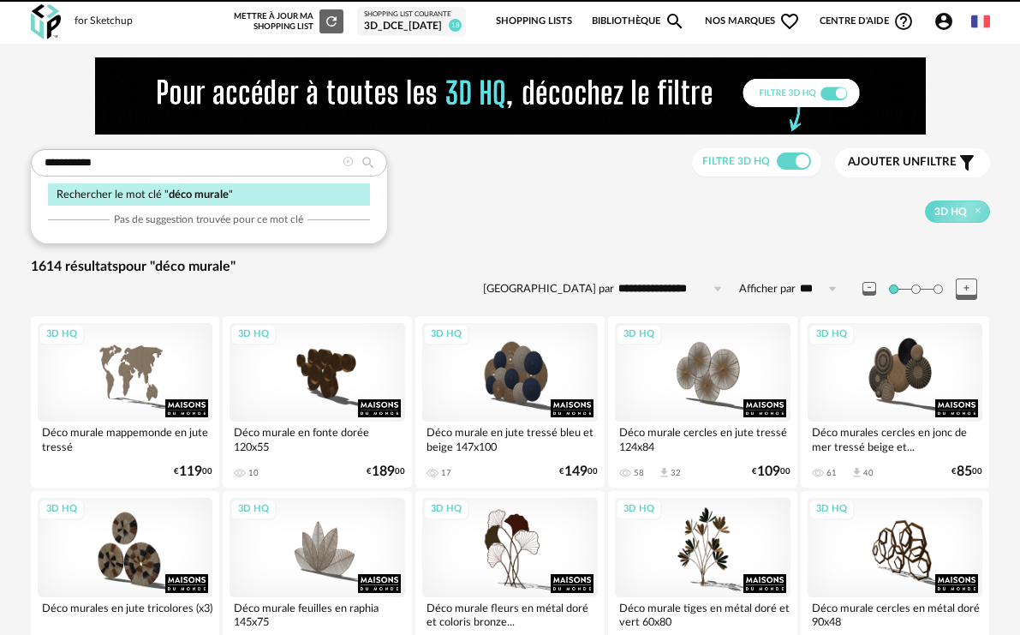
click at [31, 176] on div "**********" at bounding box center [209, 162] width 356 height 27
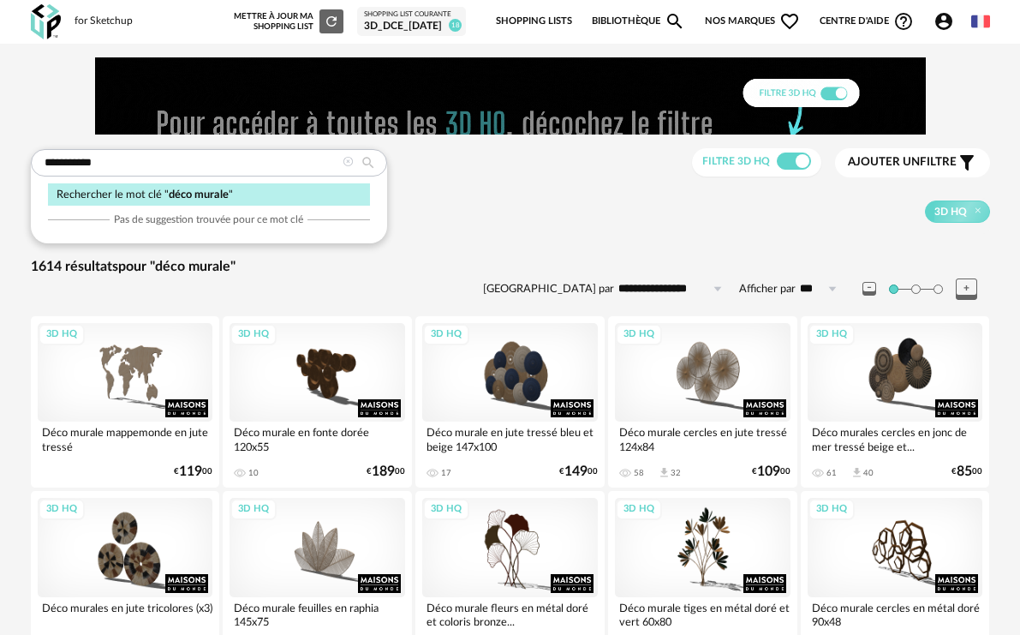
click at [151, 157] on input "**********" at bounding box center [209, 162] width 356 height 27
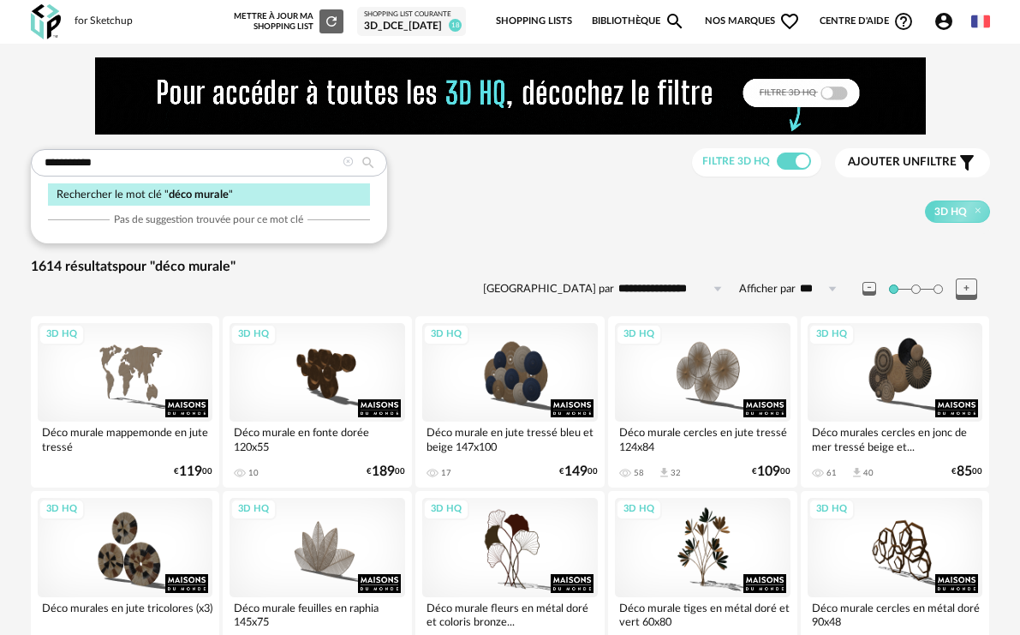
drag, startPoint x: 146, startPoint y: 164, endPoint x: 128, endPoint y: 166, distance: 19.0
click at [146, 164] on input "**********" at bounding box center [209, 162] width 356 height 27
click at [135, 166] on input "**********" at bounding box center [209, 162] width 356 height 27
type input "**********"
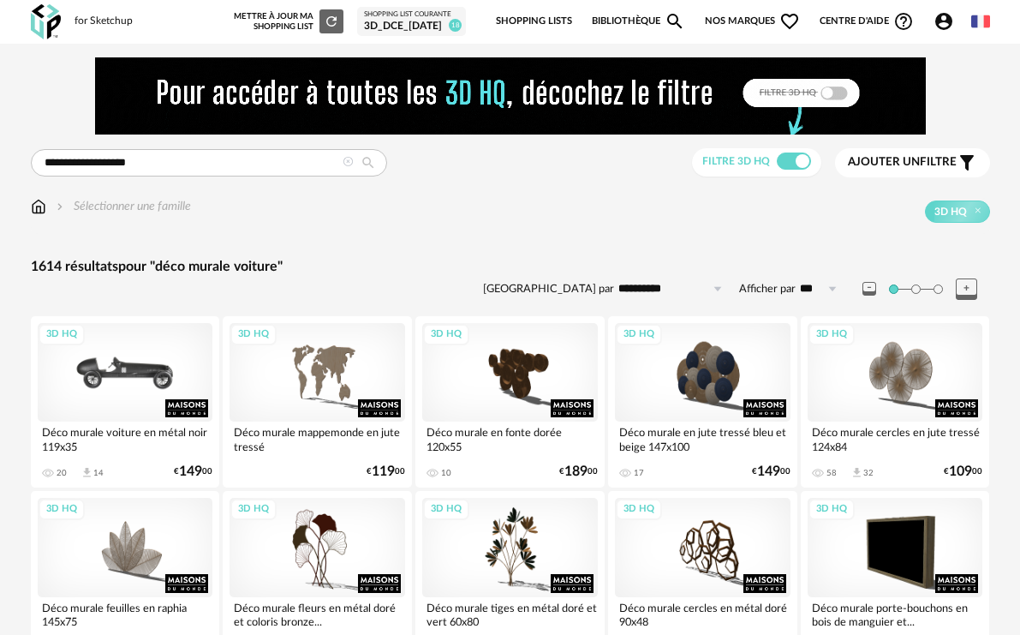
click at [133, 372] on div "3D HQ" at bounding box center [126, 372] width 176 height 99
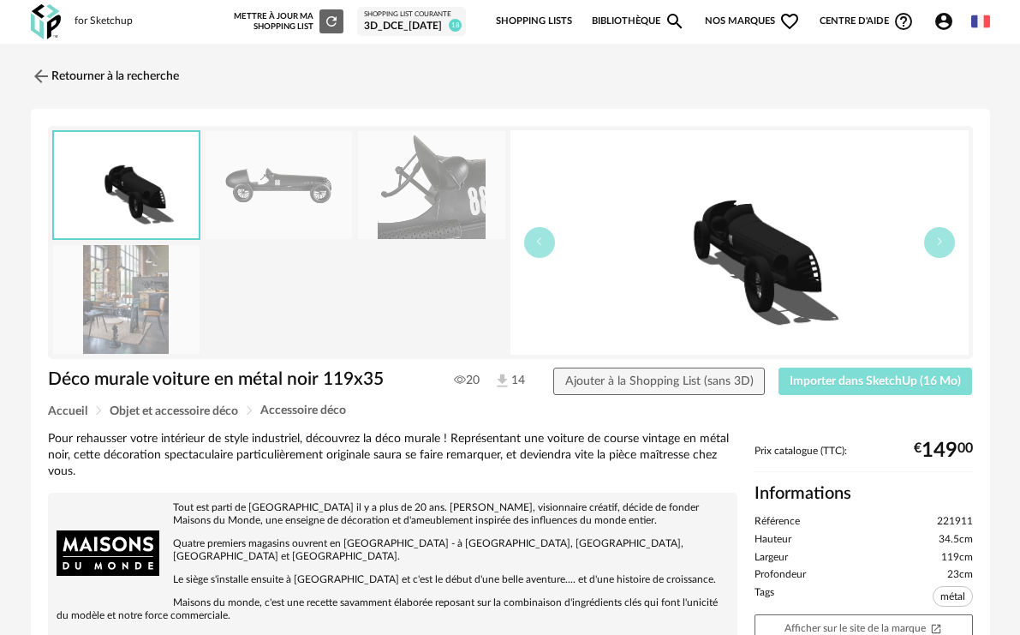
click at [892, 385] on span "Importer dans SketchUp (16 Mo)" at bounding box center [875, 381] width 171 height 12
